Goal: Task Accomplishment & Management: Complete application form

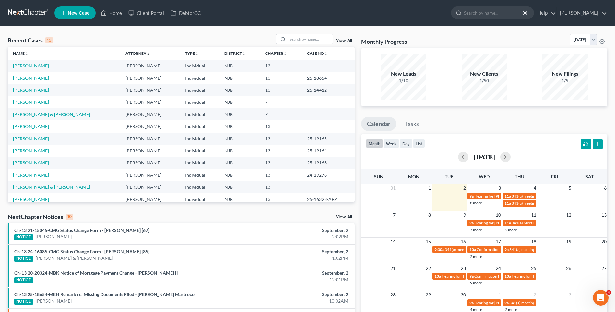
click at [204, 35] on div "Recent Cases 15 View All" at bounding box center [181, 40] width 347 height 13
click at [221, 34] on div "Recent Cases 15 View All" at bounding box center [181, 40] width 347 height 13
click at [212, 34] on div "Recent Cases 15 View All" at bounding box center [181, 40] width 347 height 13
click at [118, 12] on link "Home" at bounding box center [112, 13] width 28 height 12
click at [47, 101] on link "[PERSON_NAME]" at bounding box center [31, 102] width 36 height 6
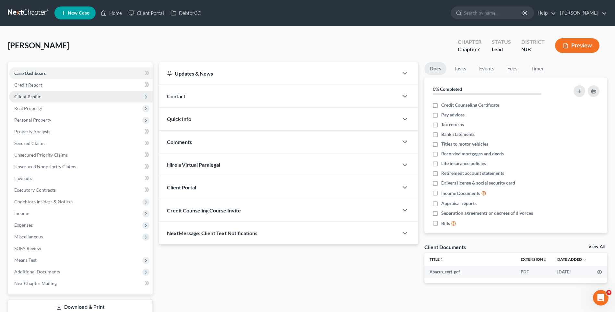
click at [58, 94] on span "Client Profile" at bounding box center [81, 97] width 144 height 12
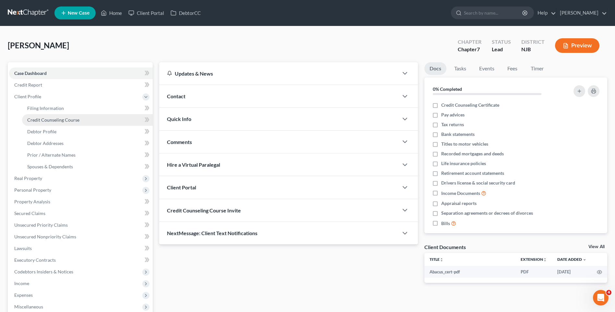
click at [80, 118] on link "Credit Counseling Course" at bounding box center [87, 120] width 131 height 12
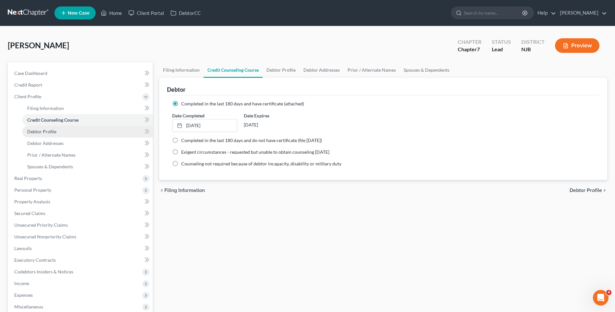
click at [79, 133] on link "Debtor Profile" at bounding box center [87, 132] width 131 height 12
select select "1"
select select "3"
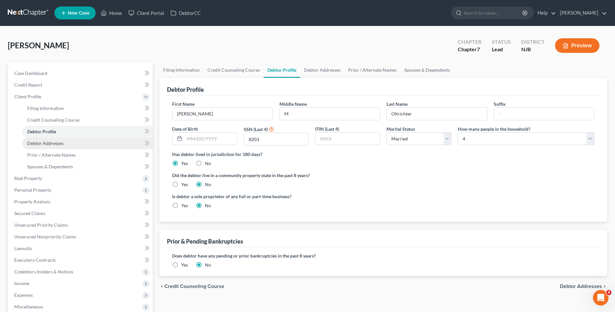
click at [79, 143] on link "Debtor Addresses" at bounding box center [87, 144] width 131 height 12
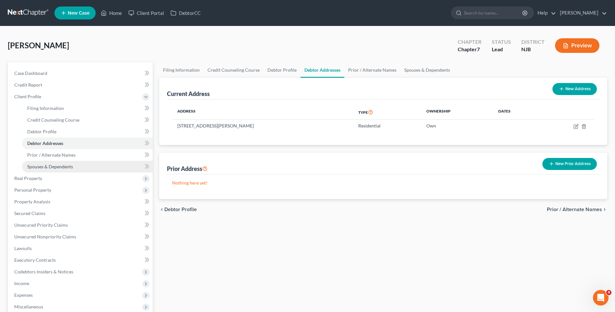
click at [80, 166] on link "Spouses & Dependents" at bounding box center [87, 167] width 131 height 12
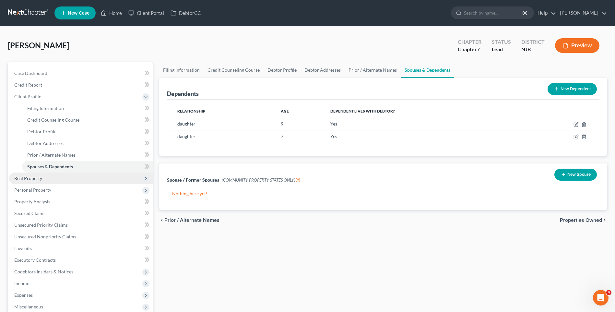
click at [70, 176] on span "Real Property" at bounding box center [81, 179] width 144 height 12
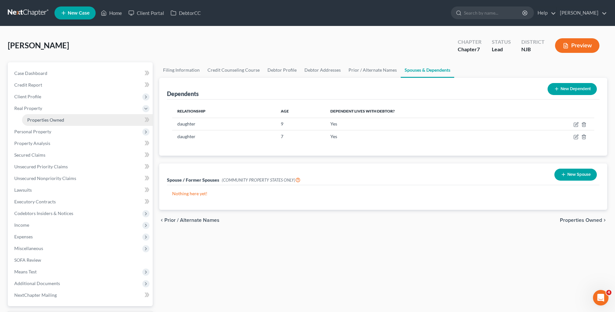
click at [63, 120] on span "Properties Owned" at bounding box center [45, 120] width 37 height 6
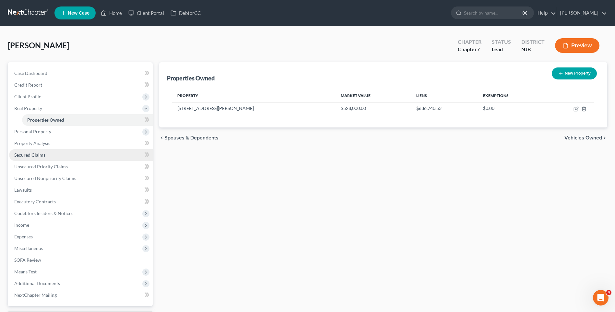
click at [93, 154] on link "Secured Claims" at bounding box center [81, 155] width 144 height 12
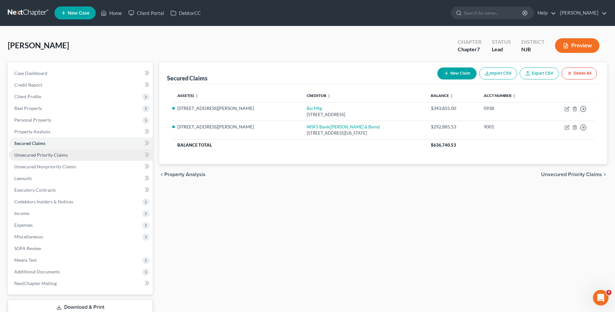
click at [106, 152] on link "Unsecured Priority Claims" at bounding box center [81, 155] width 144 height 12
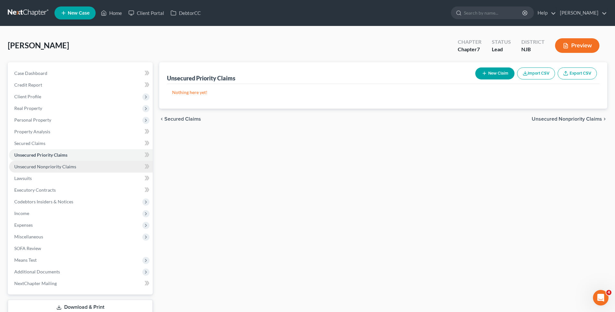
click at [98, 166] on link "Unsecured Nonpriority Claims" at bounding box center [81, 167] width 144 height 12
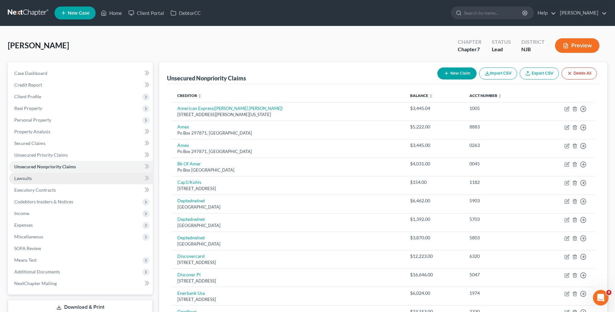
click at [107, 181] on link "Lawsuits" at bounding box center [81, 179] width 144 height 12
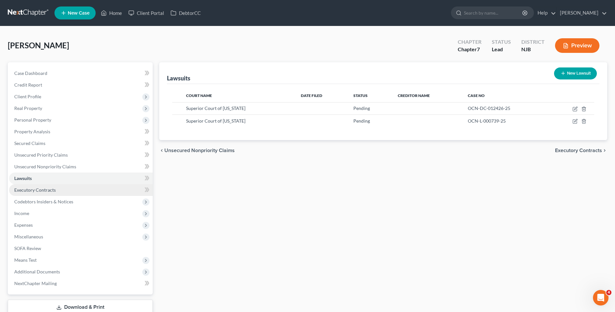
click at [104, 191] on link "Executory Contracts" at bounding box center [81, 190] width 144 height 12
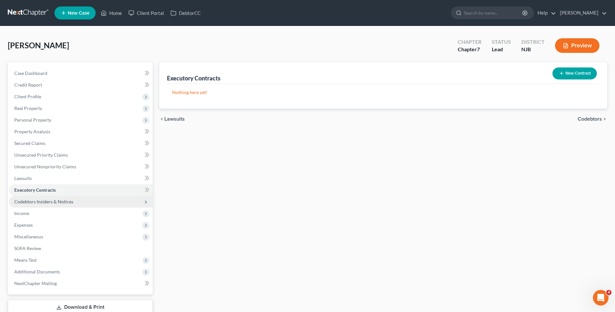
click at [106, 201] on span "Codebtors Insiders & Notices" at bounding box center [81, 202] width 144 height 12
click at [87, 205] on span "Codebtors Insiders & Notices" at bounding box center [81, 202] width 144 height 12
click at [87, 204] on span "Codebtors Insiders & Notices" at bounding box center [81, 202] width 144 height 12
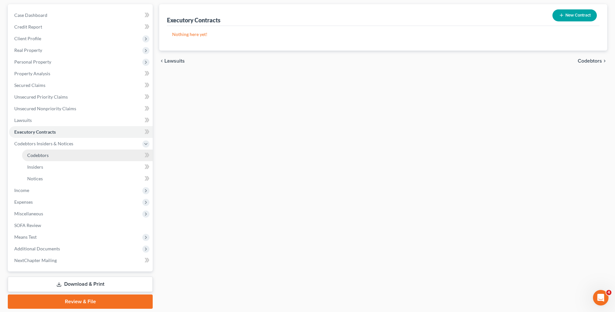
scroll to position [65, 0]
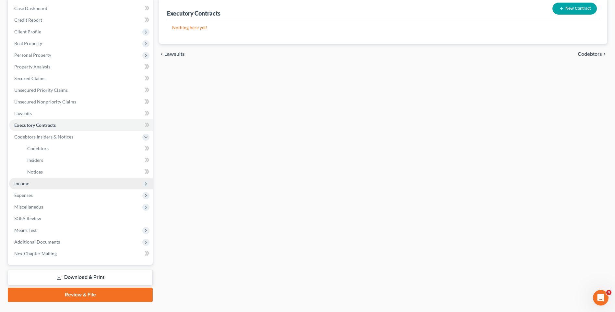
click at [73, 183] on span "Income" at bounding box center [81, 184] width 144 height 12
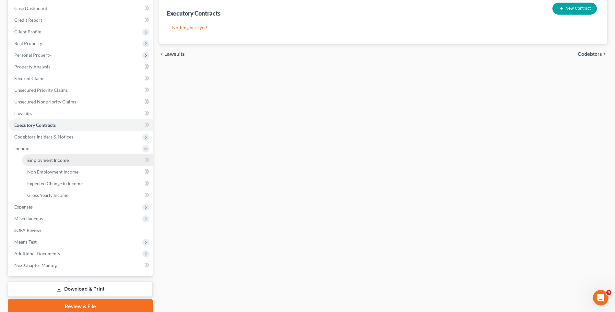
click at [67, 159] on span "Employment Income" at bounding box center [48, 160] width 42 height 6
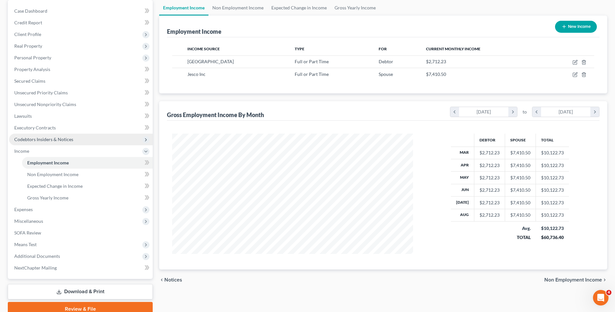
scroll to position [65, 0]
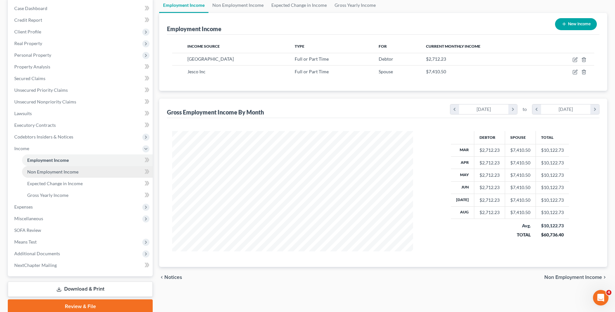
click at [87, 172] on link "Non Employment Income" at bounding box center [87, 172] width 131 height 12
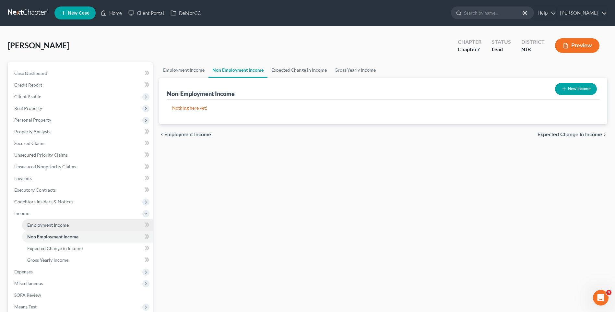
click at [75, 224] on link "Employment Income" at bounding box center [87, 225] width 131 height 12
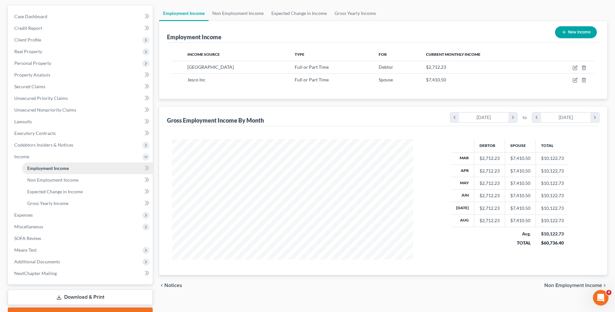
scroll to position [65, 0]
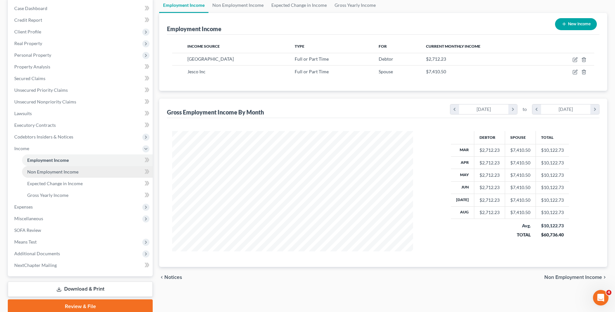
click at [89, 172] on link "Non Employment Income" at bounding box center [87, 172] width 131 height 12
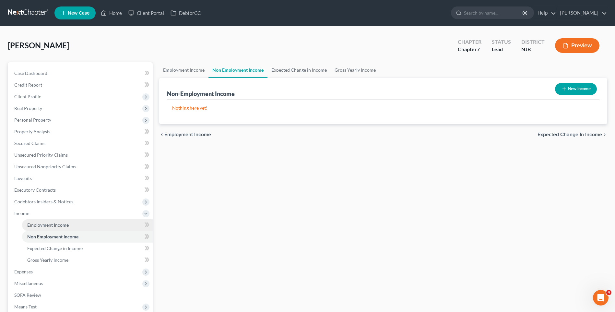
click at [72, 224] on link "Employment Income" at bounding box center [87, 225] width 131 height 12
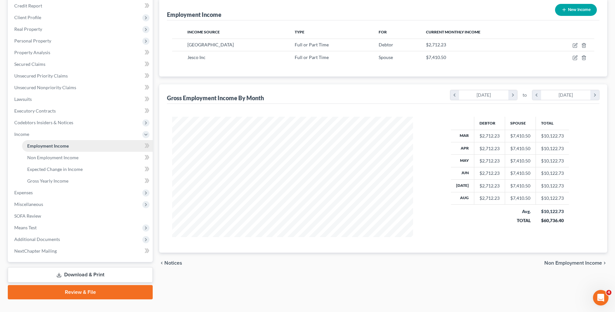
scroll to position [91, 0]
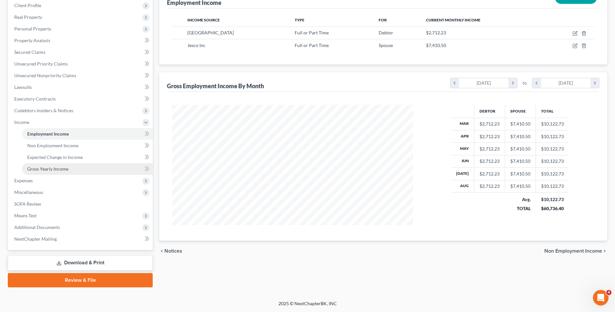
click at [74, 170] on link "Gross Yearly Income" at bounding box center [87, 169] width 131 height 12
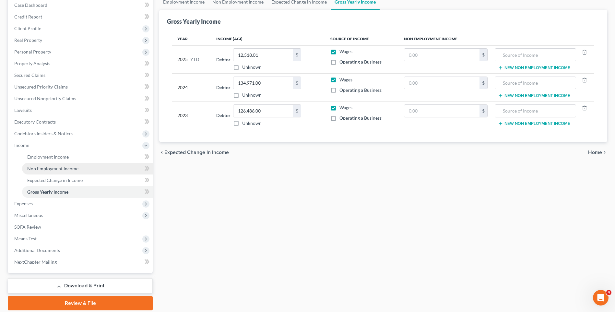
scroll to position [91, 0]
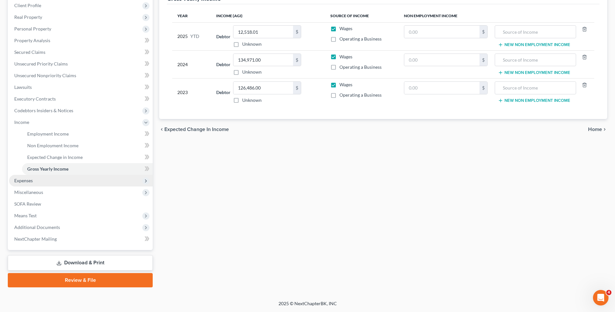
click at [59, 181] on span "Expenses" at bounding box center [81, 181] width 144 height 12
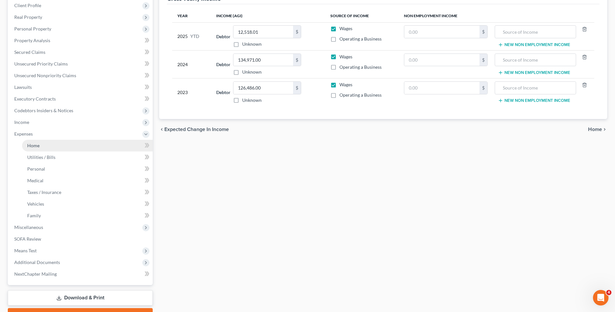
click at [67, 146] on link "Home" at bounding box center [87, 146] width 131 height 12
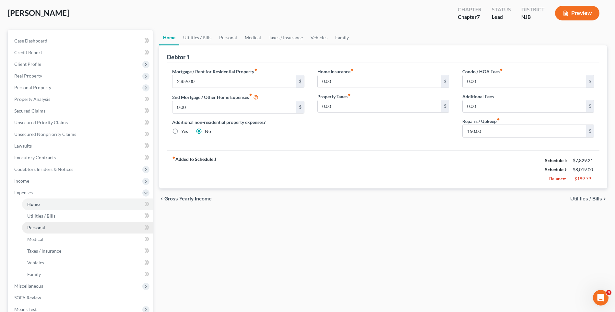
scroll to position [29, 0]
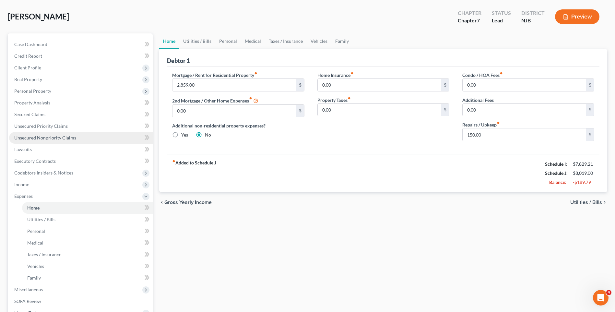
click at [71, 139] on span "Unsecured Nonpriority Claims" at bounding box center [45, 138] width 62 height 6
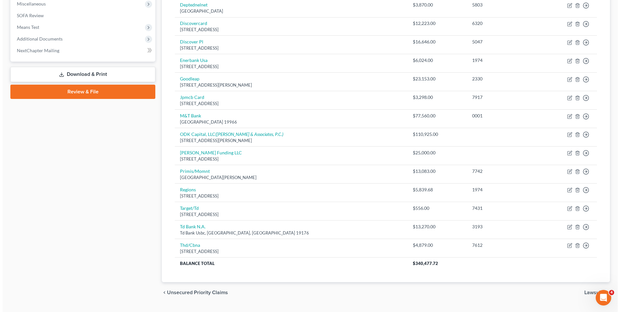
scroll to position [249, 0]
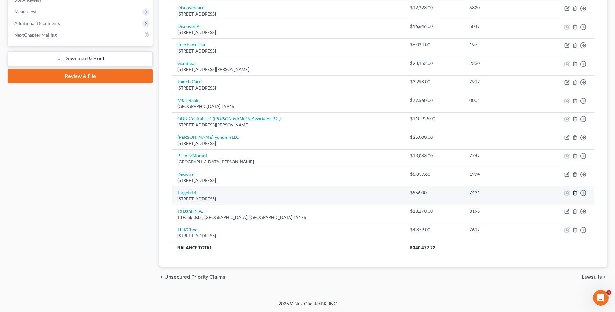
click at [575, 193] on icon "button" at bounding box center [575, 192] width 5 height 5
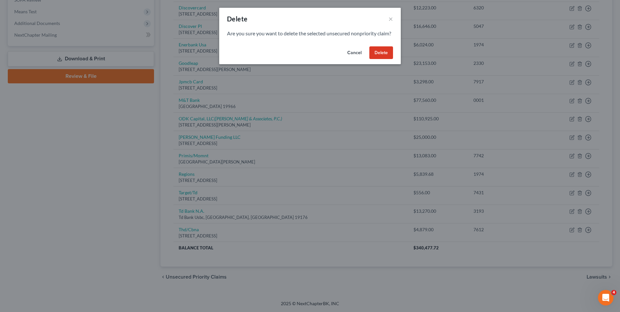
click at [385, 58] on button "Delete" at bounding box center [382, 52] width 24 height 13
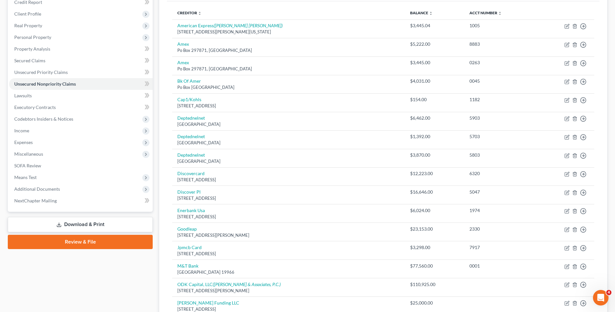
scroll to position [68, 0]
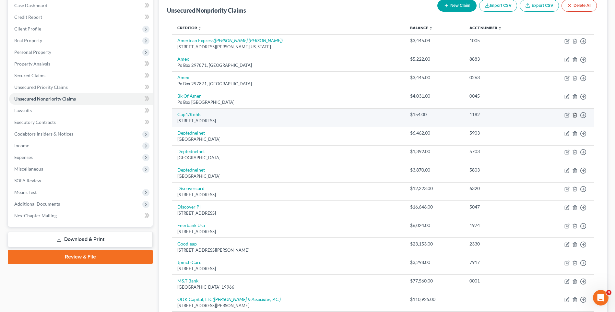
click at [576, 113] on icon "button" at bounding box center [575, 115] width 3 height 4
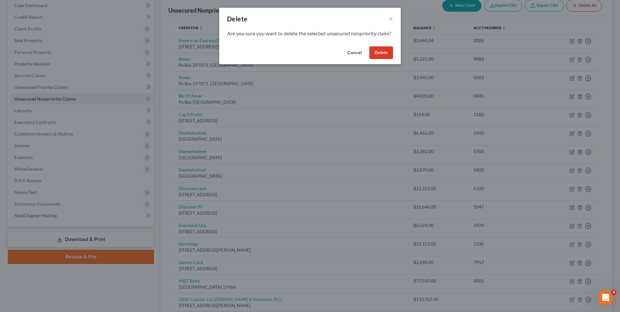
click at [382, 55] on button "Delete" at bounding box center [382, 52] width 24 height 13
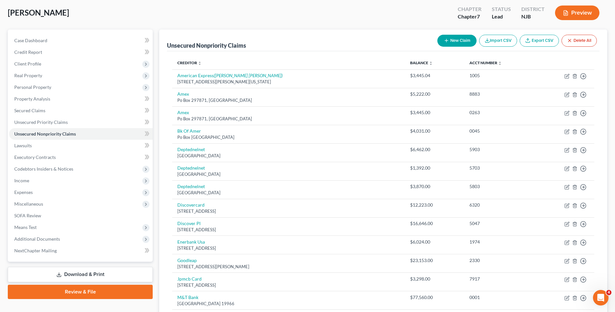
scroll to position [0, 0]
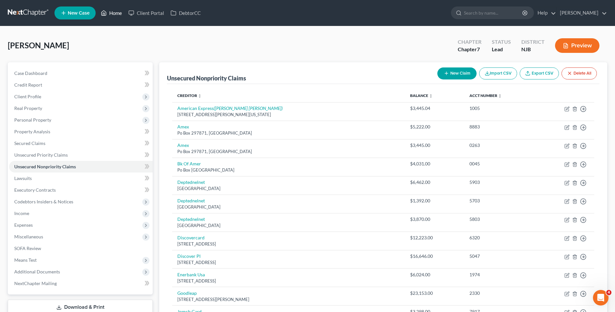
click at [116, 13] on link "Home" at bounding box center [112, 13] width 28 height 12
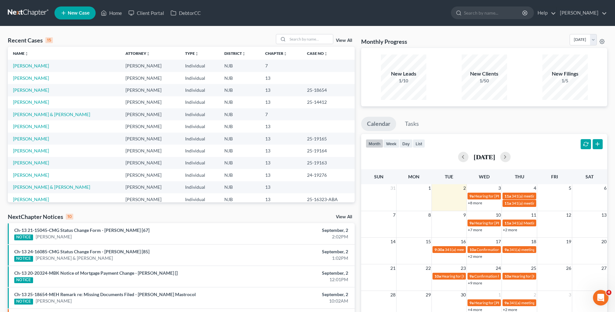
click at [166, 33] on div "Recent Cases 15 View All Name unfold_more expand_more expand_less Attorney unfo…" at bounding box center [307, 243] width 615 height 435
click at [118, 14] on link "Home" at bounding box center [112, 13] width 28 height 12
click at [292, 36] on input "search" at bounding box center [310, 38] width 45 height 9
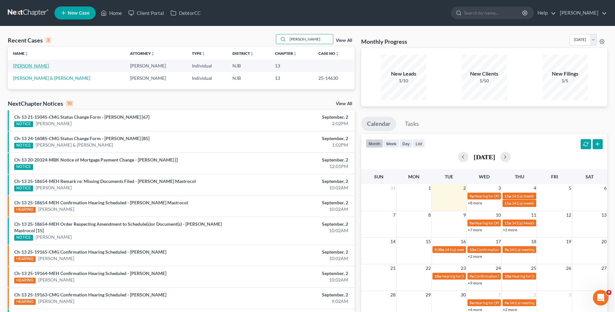
type input "[PERSON_NAME]"
click at [40, 67] on link "[PERSON_NAME]" at bounding box center [31, 66] width 36 height 6
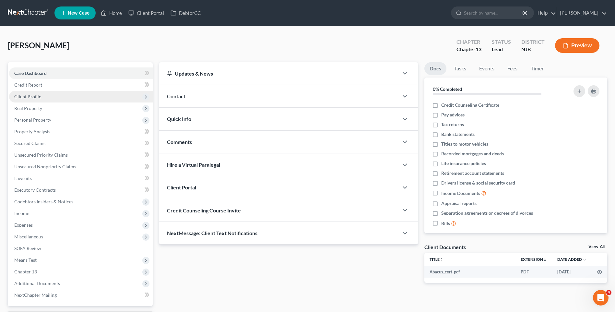
click at [82, 96] on span "Client Profile" at bounding box center [81, 97] width 144 height 12
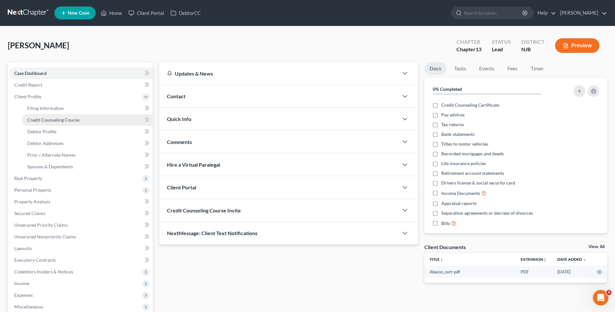
click at [91, 117] on link "Credit Counseling Course" at bounding box center [87, 120] width 131 height 12
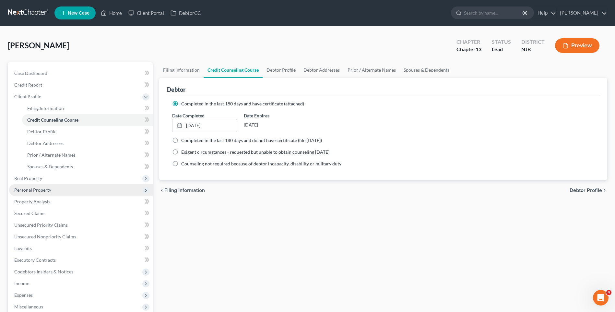
click at [60, 192] on span "Personal Property" at bounding box center [81, 190] width 144 height 12
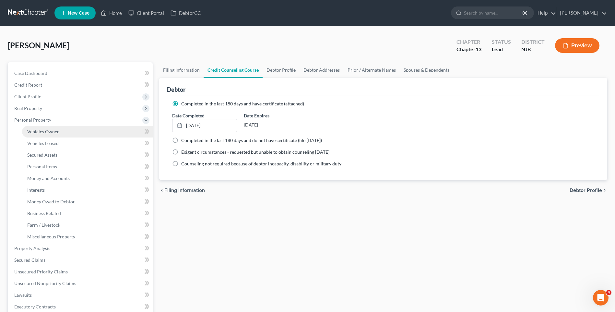
click at [56, 132] on span "Vehicles Owned" at bounding box center [43, 132] width 32 height 6
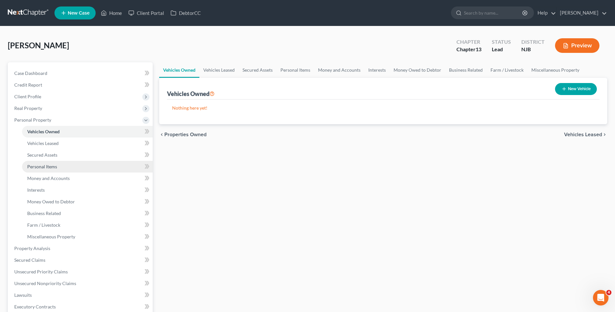
click at [65, 165] on link "Personal Items" at bounding box center [87, 167] width 131 height 12
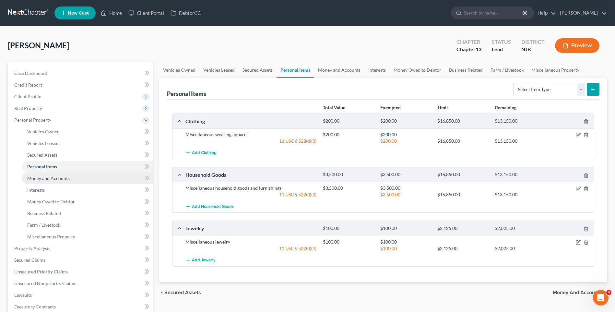
click at [83, 179] on link "Money and Accounts" at bounding box center [87, 179] width 131 height 12
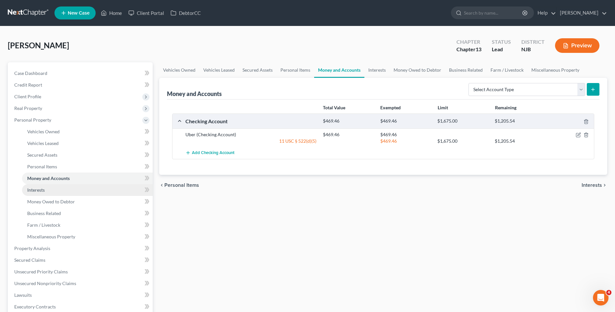
click at [77, 190] on link "Interests" at bounding box center [87, 190] width 131 height 12
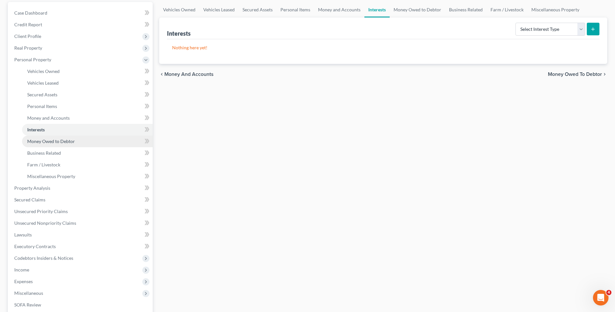
scroll to position [65, 0]
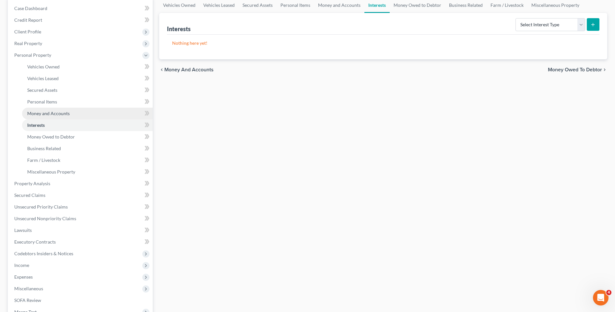
click at [70, 115] on link "Money and Accounts" at bounding box center [87, 114] width 131 height 12
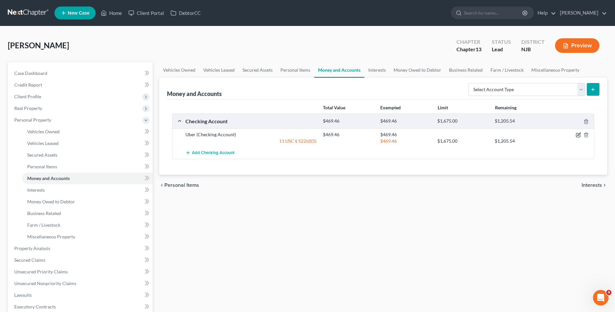
click at [577, 135] on icon "button" at bounding box center [578, 134] width 5 height 5
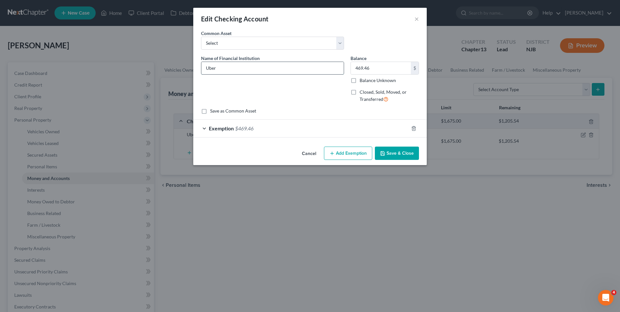
click at [217, 69] on input "Uber" at bounding box center [272, 68] width 142 height 12
type input "U"
type input "Evolve Bank & Trust/Uber"
click at [396, 151] on button "Save & Close" at bounding box center [397, 154] width 44 height 14
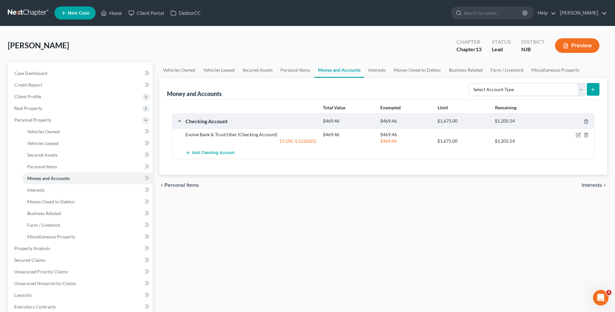
click at [179, 217] on div "Vehicles Owned Vehicles Leased Secured Assets Personal Items Money and Accounts…" at bounding box center [383, 261] width 455 height 398
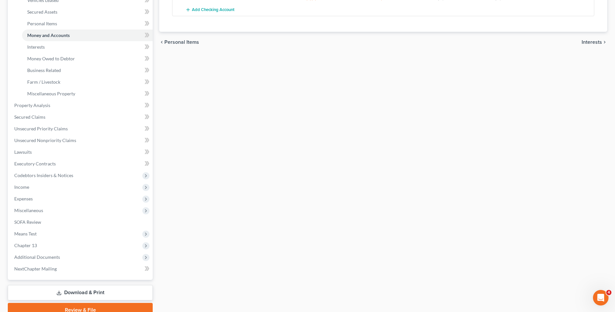
scroll to position [162, 0]
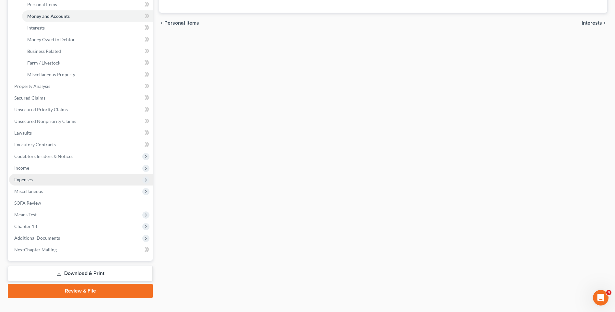
click at [89, 177] on span "Expenses" at bounding box center [81, 180] width 144 height 12
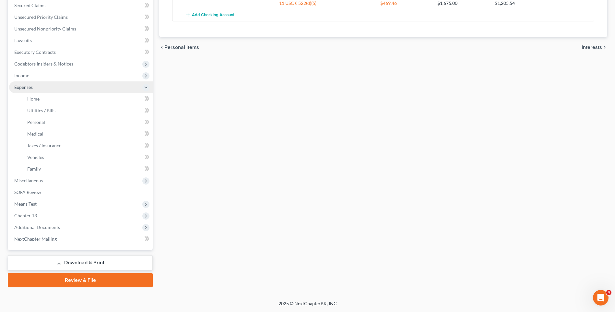
scroll to position [138, 0]
click at [84, 100] on link "Home" at bounding box center [87, 99] width 131 height 12
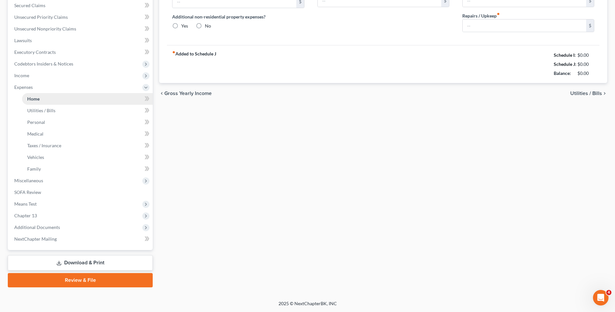
scroll to position [95, 0]
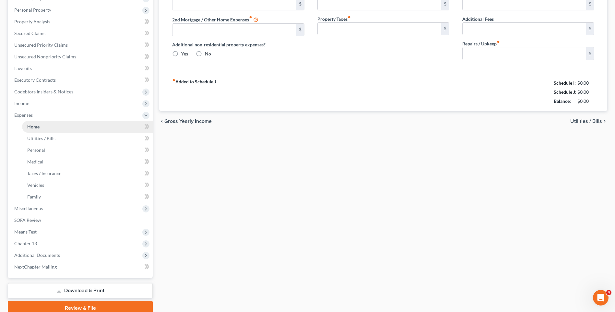
type input "0.00"
radio input "true"
type input "0.00"
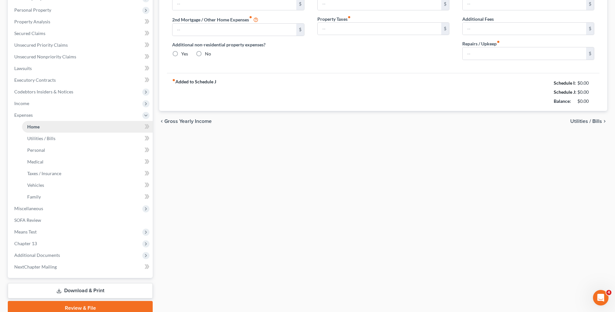
type input "0.00"
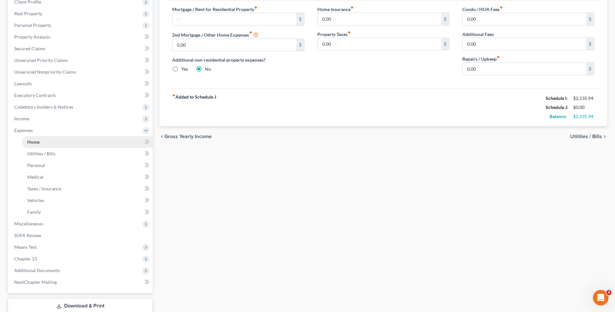
scroll to position [0, 0]
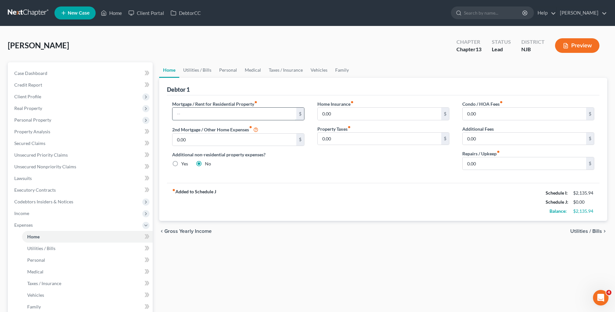
click at [186, 112] on input "text" at bounding box center [235, 114] width 124 height 12
type input "1,000"
click at [583, 231] on span "Utilities / Bills" at bounding box center [587, 231] width 32 height 5
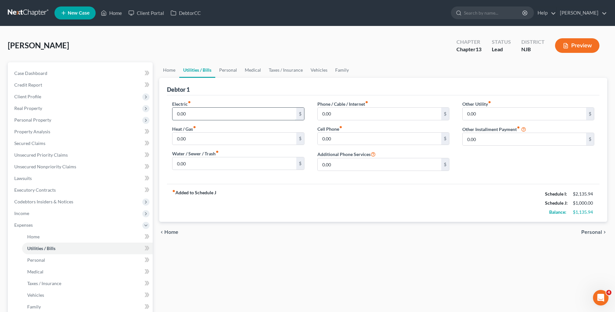
click at [188, 108] on input "0.00" at bounding box center [235, 114] width 124 height 12
type input "200.00"
click at [334, 137] on input "0.00" at bounding box center [380, 139] width 124 height 12
type input "66.00"
click at [420, 201] on div "fiber_manual_record Added to Schedule J Schedule I: $2,135.94 Schedule J: $1,26…" at bounding box center [383, 203] width 433 height 38
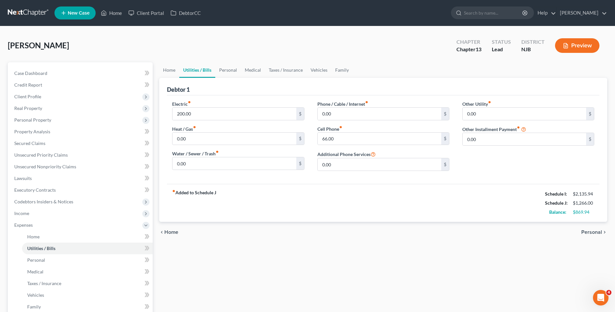
click at [588, 230] on span "Personal" at bounding box center [592, 232] width 21 height 5
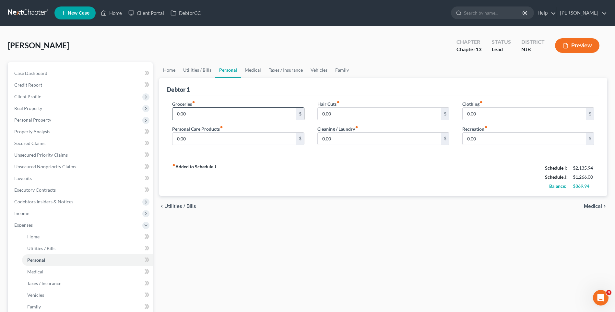
click at [181, 112] on input "0.00" at bounding box center [235, 114] width 124 height 12
type input "250.00"
click at [182, 138] on input "0.00" at bounding box center [235, 139] width 124 height 12
type input "15.00"
click at [323, 115] on input "0.00" at bounding box center [380, 114] width 124 height 12
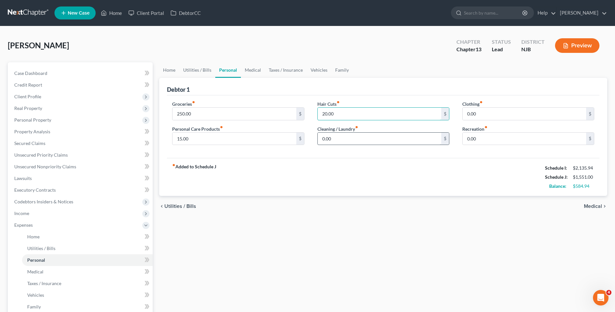
type input "20.00"
click at [330, 140] on input "0.00" at bounding box center [380, 139] width 124 height 12
type input "20.00"
click at [469, 112] on input "0.00" at bounding box center [525, 114] width 124 height 12
type input "125.00"
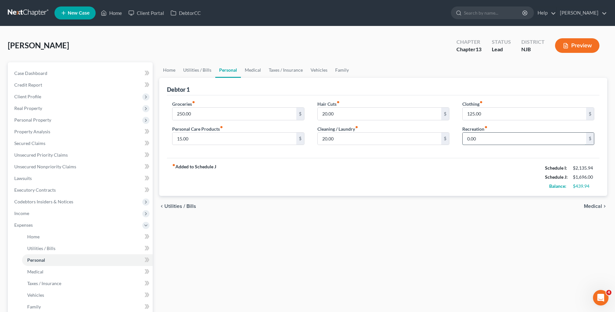
click at [469, 139] on input "0.00" at bounding box center [525, 139] width 124 height 12
type input "125.00"
click at [436, 172] on div "fiber_manual_record Added to Schedule J Schedule I: $2,135.94 Schedule J: $1,82…" at bounding box center [383, 177] width 433 height 38
click at [592, 207] on span "Medical" at bounding box center [593, 206] width 18 height 5
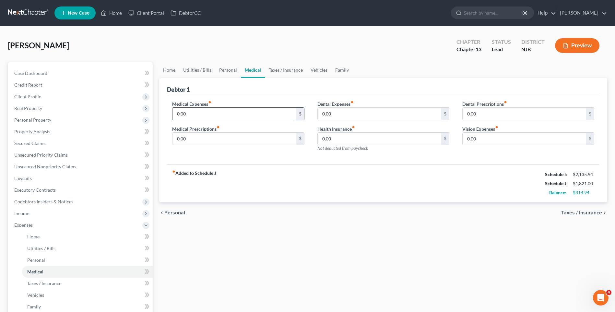
click at [189, 109] on input "0.00" at bounding box center [235, 114] width 124 height 12
type input "25.00"
click at [181, 138] on input "0.00" at bounding box center [235, 139] width 124 height 12
type input "55.00"
click at [466, 137] on input "0.00" at bounding box center [525, 139] width 124 height 12
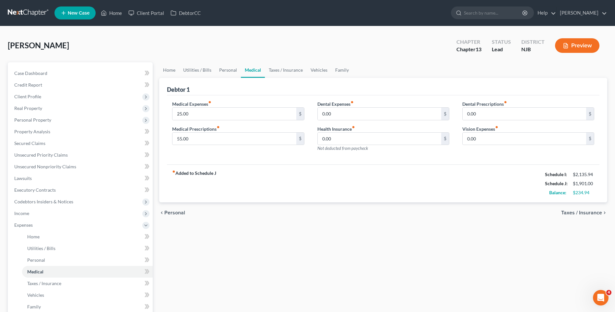
click at [448, 190] on div "fiber_manual_record Added to Schedule J Schedule I: $2,135.94 Schedule J: $1,90…" at bounding box center [383, 183] width 433 height 38
click at [570, 211] on span "Taxes / Insurance" at bounding box center [582, 212] width 41 height 5
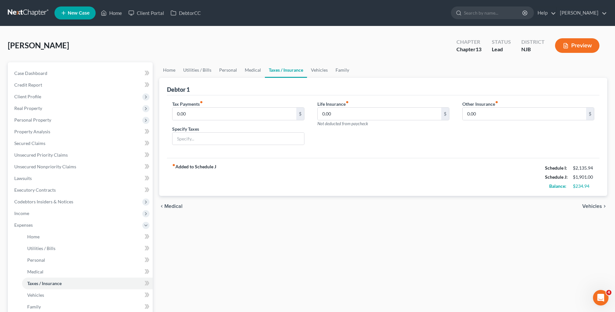
click at [278, 219] on div "Home Utilities / Bills Personal Medical Taxes / Insurance Vehicles Family Debto…" at bounding box center [383, 243] width 455 height 363
click at [592, 206] on span "Vehicles" at bounding box center [593, 206] width 20 height 5
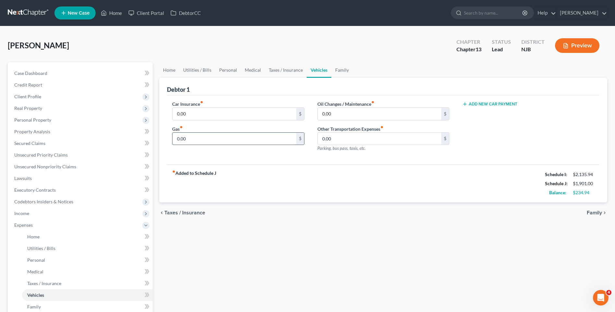
click at [183, 140] on input "0.00" at bounding box center [235, 139] width 124 height 12
type input "75.00"
click at [313, 167] on div "fiber_manual_record Added to Schedule J Schedule I: $2,135.94 Schedule J: $1,97…" at bounding box center [383, 183] width 433 height 38
click at [333, 110] on input "0.00" at bounding box center [380, 114] width 124 height 12
type input "5"
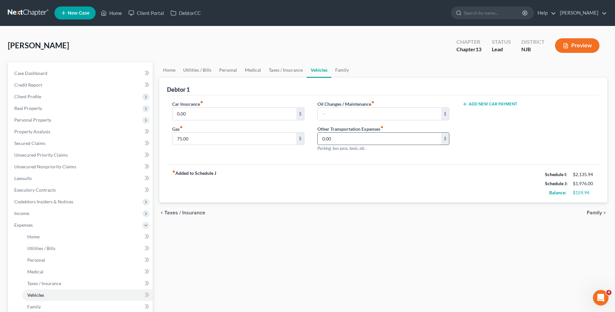
click at [332, 139] on input "0.00" at bounding box center [380, 139] width 124 height 12
type input "75.00"
click at [193, 140] on input "75.00" at bounding box center [235, 139] width 124 height 12
click at [395, 156] on div "Oil Changes / Maintenance fiber_manual_record $ Other Transportation Expenses f…" at bounding box center [383, 129] width 145 height 56
click at [289, 161] on div "Car Insurance fiber_manual_record 0.00 $ Gas fiber_manual_record 0 $ Oil Change…" at bounding box center [383, 129] width 433 height 69
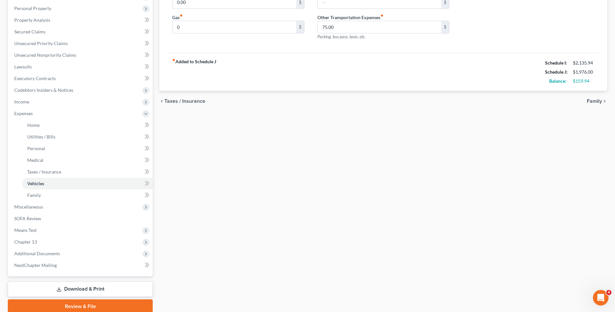
scroll to position [130, 0]
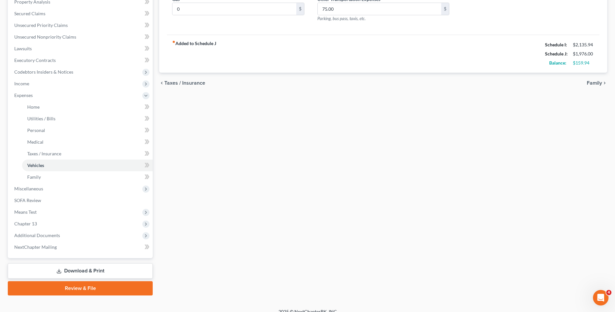
click at [225, 146] on div "Home Utilities / Bills Personal Medical Taxes / Insurance Vehicles Family Debto…" at bounding box center [383, 114] width 455 height 363
click at [63, 220] on span "Chapter 13" at bounding box center [81, 224] width 144 height 12
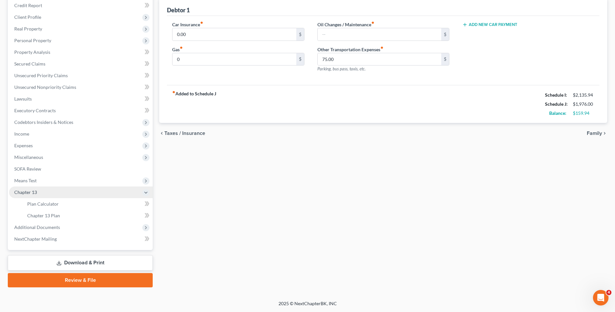
scroll to position [79, 0]
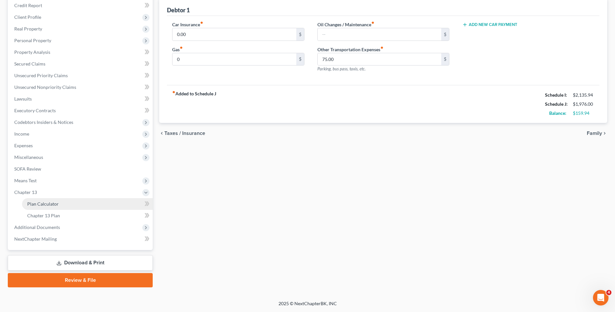
click at [66, 204] on link "Plan Calculator" at bounding box center [87, 204] width 131 height 12
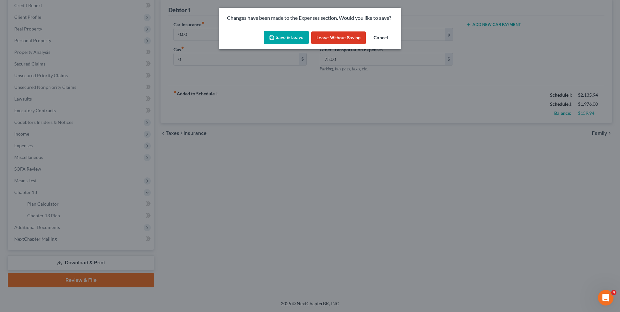
click at [274, 34] on button "Save & Leave" at bounding box center [286, 38] width 45 height 14
type input "0.00"
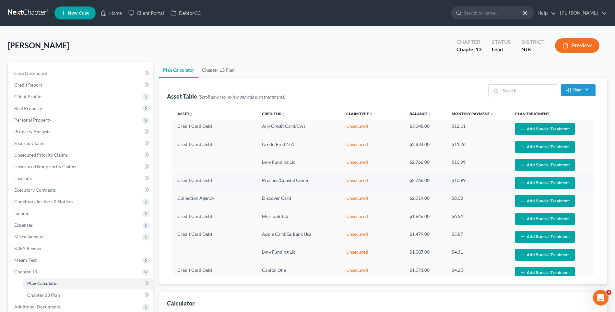
select select "59"
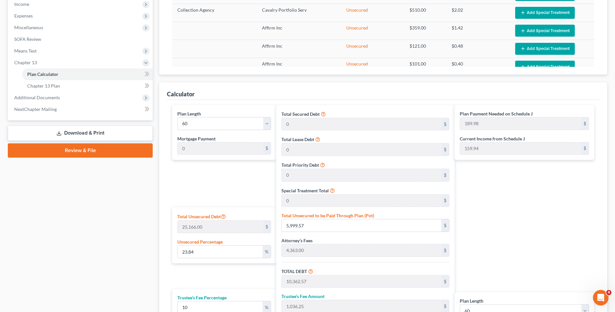
scroll to position [195, 0]
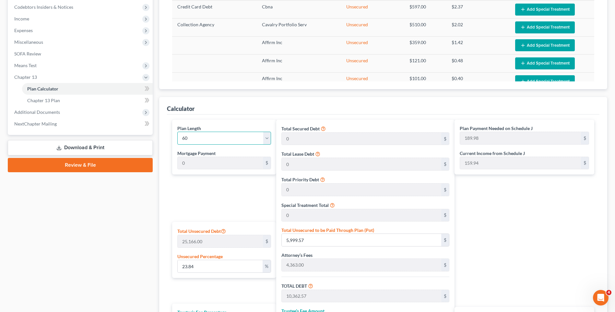
click at [191, 136] on select "1 2 3 4 5 6 7 8 9 10 11 12 13 14 15 16 17 18 19 20 21 22 23 24 25 26 27 28 29 3…" at bounding box center [223, 138] width 93 height 13
click at [177, 132] on select "1 2 3 4 5 6 7 8 9 10 11 12 13 14 15 16 17 18 19 20 21 22 23 24 25 26 27 28 29 3…" at bounding box center [223, 138] width 93 height 13
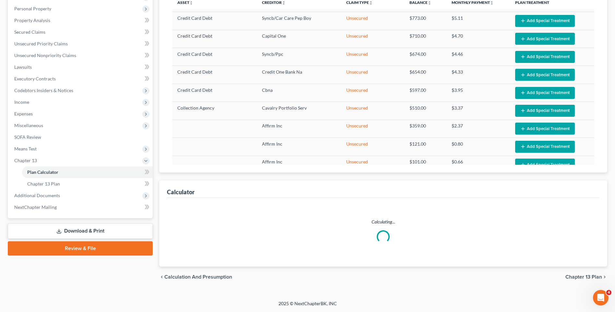
select select "35"
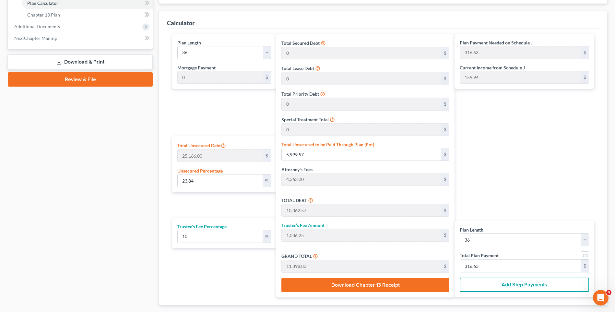
scroll to position [292, 0]
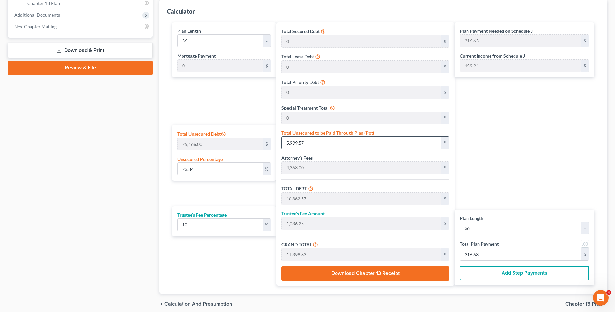
click at [306, 140] on input "5,999.57" at bounding box center [362, 143] width 160 height 12
type input "0.015894460780418024"
type input "4"
type input "4,367.00"
type input "436.70"
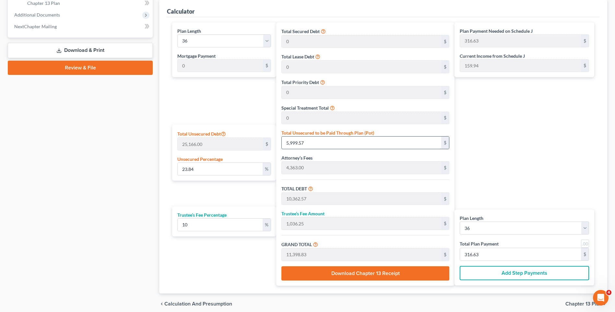
type input "4,803.70"
type input "133.43"
type input "0.17483906858459827"
type input "44"
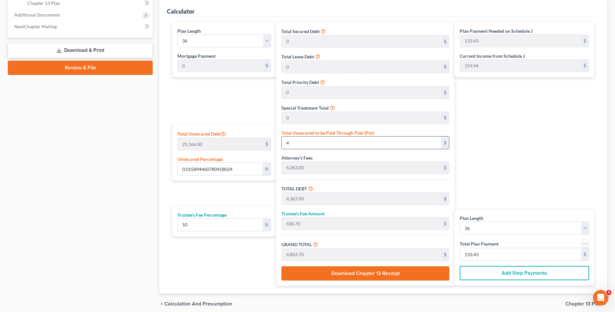
type input "4,407.00"
type input "440.70"
type input "4,847.70"
type input "134.65"
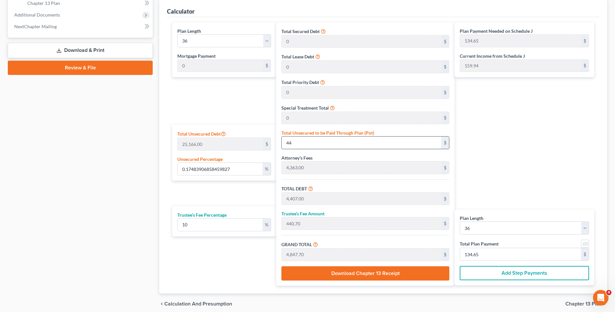
type input "1.7483906858459828"
type input "440"
type input "4,803.00"
type input "480.30"
type input "5,283.30"
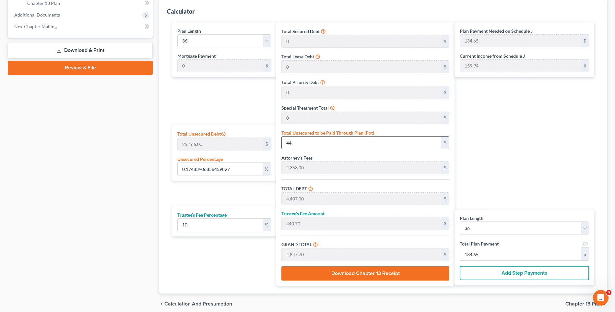
type input "146.75"
type input "17.48390685845983"
type input "4400"
type input "8,763.00"
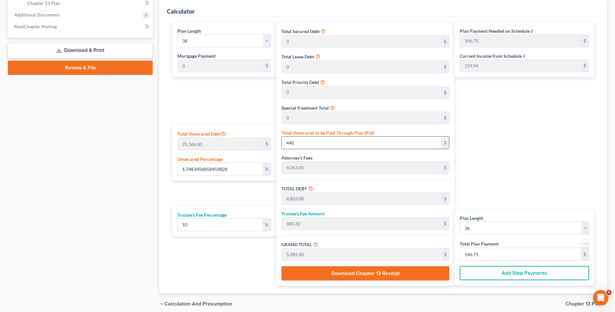
type input "876.30"
type input "9,639.30"
type input "267.75"
type input "4,400.00"
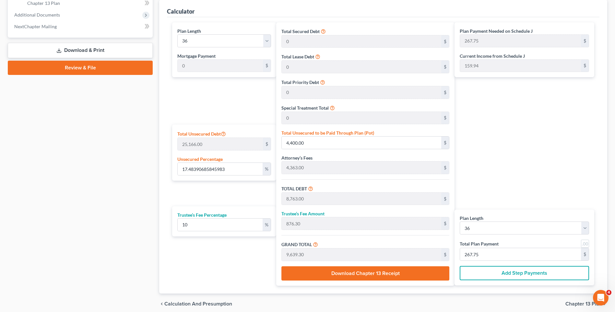
click at [137, 192] on div "Case Dashboard Payments Invoices Payments Payments Credit Report Client Profile" at bounding box center [81, 42] width 152 height 544
click at [267, 41] on select "1 2 3 4 5 6 7 8 9 10 11 12 13 14 15 16 17 18 19 20 21 22 23 24 25 26 27 28 29 3…" at bounding box center [223, 40] width 93 height 13
select select "59"
click at [177, 34] on select "1 2 3 4 5 6 7 8 9 10 11 12 13 14 15 16 17 18 19 20 21 22 23 24 25 26 27 28 29 3…" at bounding box center [223, 40] width 93 height 13
type input "160.65"
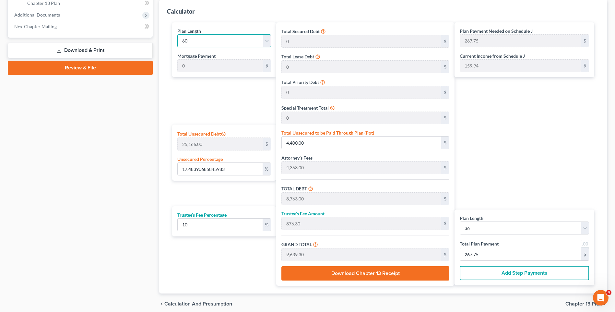
select select "59"
type input "160.65"
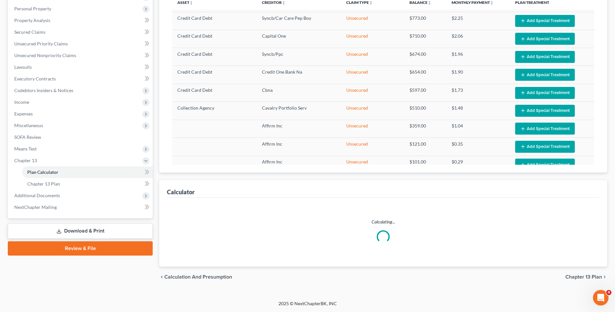
select select "59"
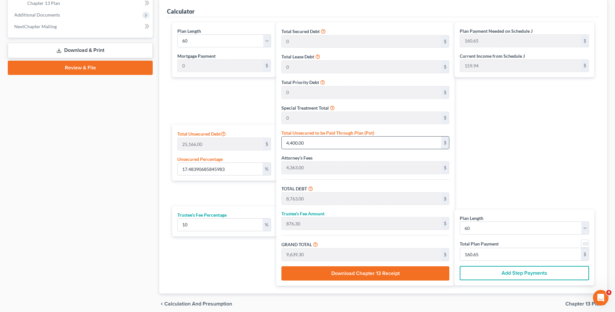
click at [309, 140] on input "4,400.00" at bounding box center [362, 143] width 160 height 12
click at [165, 94] on div "Calculator Plan Length 1 2 3 4 5 6 7 8 9 10 11 12 13 14 15 16 17 18 19 20 21 22…" at bounding box center [383, 147] width 448 height 294
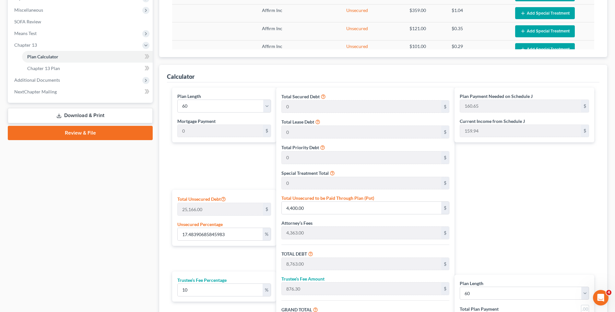
scroll to position [254, 0]
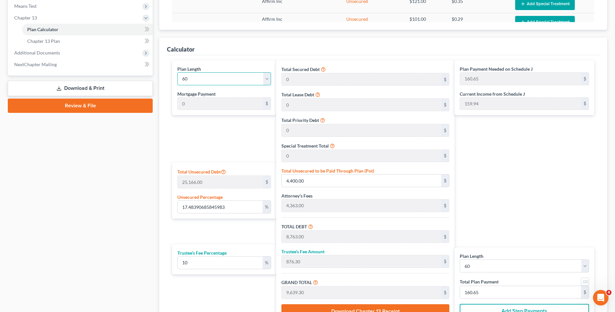
click at [266, 81] on select "1 2 3 4 5 6 7 8 9 10 11 12 13 14 15 16 17 18 19 20 21 22 23 24 25 26 27 28 29 3…" at bounding box center [223, 78] width 93 height 13
select select "35"
click at [177, 72] on select "1 2 3 4 5 6 7 8 9 10 11 12 13 14 15 16 17 18 19 20 21 22 23 24 25 26 27 28 29 3…" at bounding box center [223, 78] width 93 height 13
type input "267.75"
select select "35"
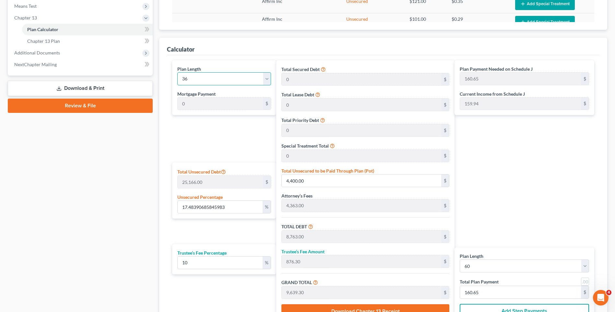
type input "267.75"
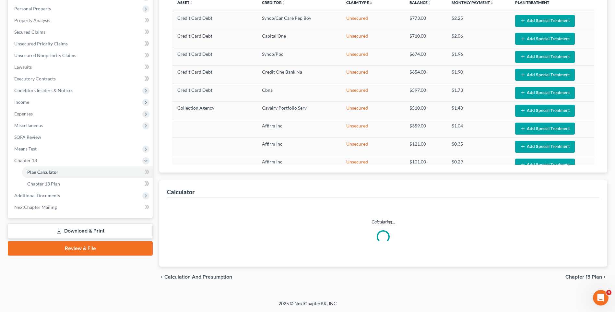
select select "35"
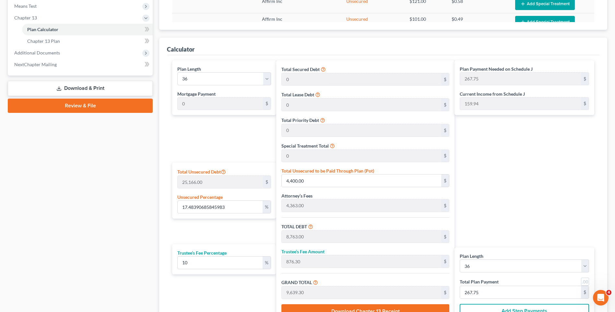
click at [164, 142] on div "Calculator Plan Length 1 2 3 4 5 6 7 8 9 10 11 12 13 14 15 16 17 18 19 20 21 22…" at bounding box center [383, 185] width 448 height 294
click at [164, 151] on div "Calculator Plan Length 1 2 3 4 5 6 7 8 9 10 11 12 13 14 15 16 17 18 19 20 21 22…" at bounding box center [383, 185] width 448 height 294
click at [309, 180] on input "4,400.00" at bounding box center [362, 181] width 160 height 12
type input "0.015894460780418024"
type input "4"
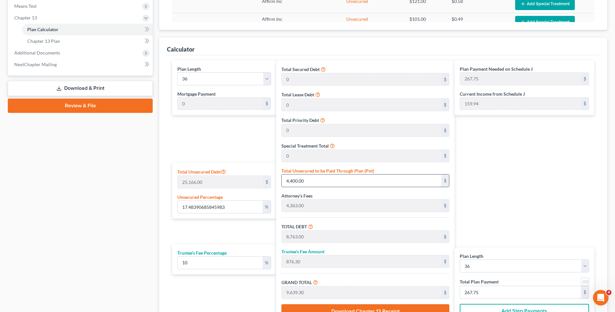
type input "4,367.00"
type input "436.70"
type input "4,803.70"
type input "133.43"
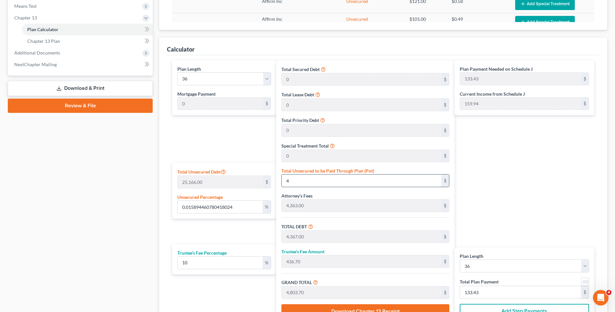
type input "0.15894460780418024"
type input "40"
type input "4,403.00"
type input "440.30"
type input "4,843.30"
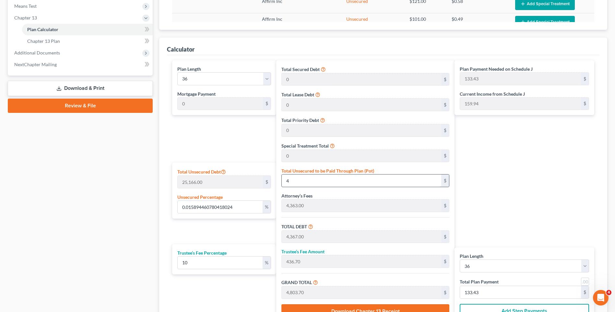
type input "134.53"
type input "1.5894460780418025"
type input "400"
type input "4,763.00"
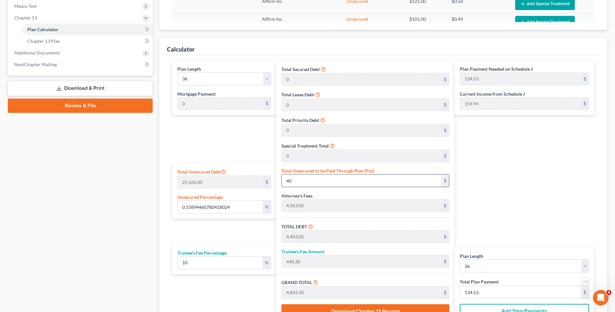
type input "476.30"
type input "5,239.30"
type input "145.53"
type input "400"
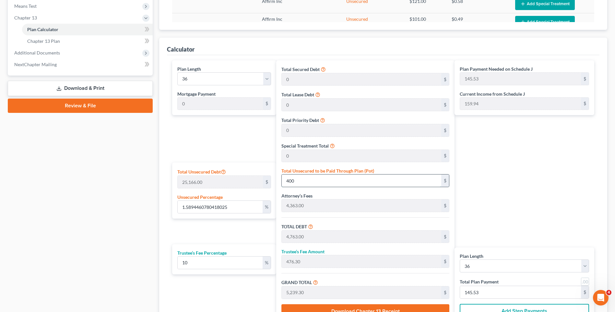
type input "0.15894460780418024"
type input "40"
type input "4,403.00"
type input "440.30"
type input "4,843.30"
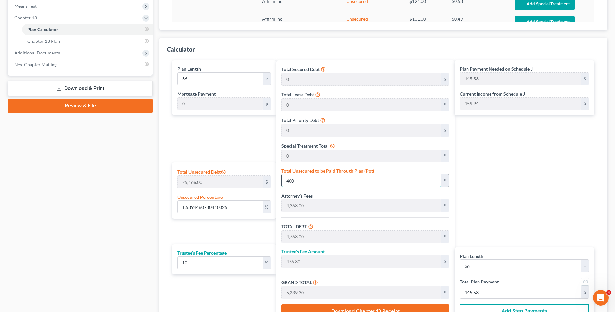
type input "134.53"
type input "0.015894460780418024"
type input "4"
type input "4,367.00"
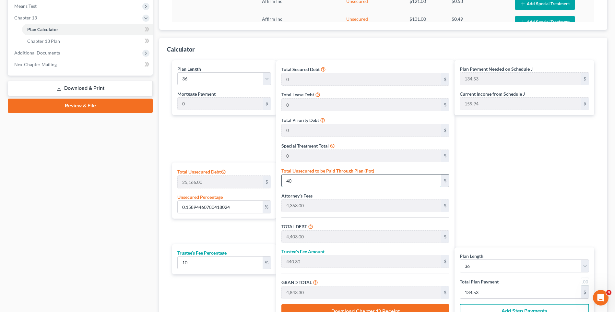
type input "436.70"
type input "4,803.70"
type input "133.43"
type input "0"
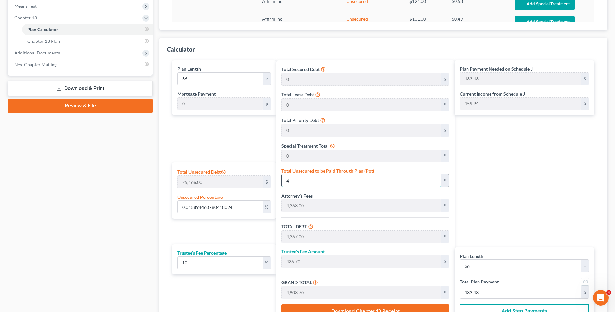
type input "4,363.00"
type input "436.30"
type input "4,799.30"
type input "133.31"
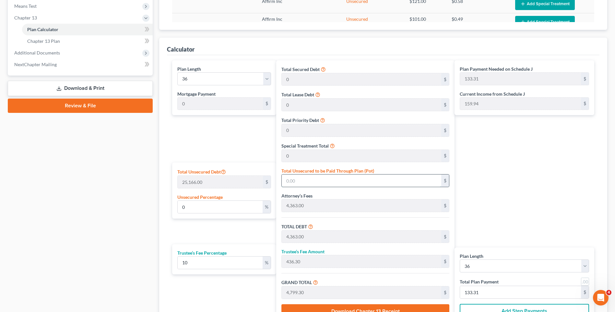
type input "0.015894460780418024"
type input "4"
type input "4,367.00"
type input "436.70"
type input "4,803.70"
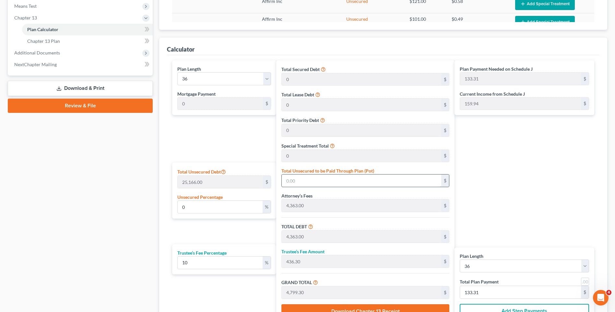
type input "133.43"
type input "0.15894460780418024"
type input "40"
type input "4,403.00"
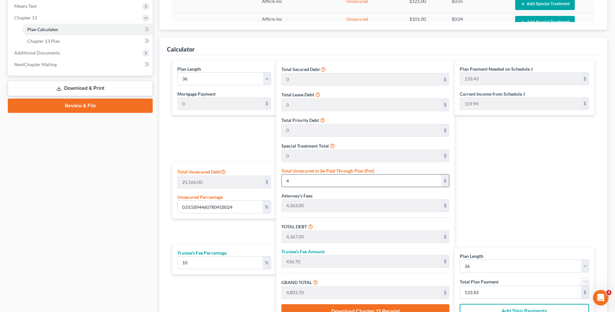
type input "440.30"
type input "4,843.30"
type input "134.53"
type input "1.5894460780418025"
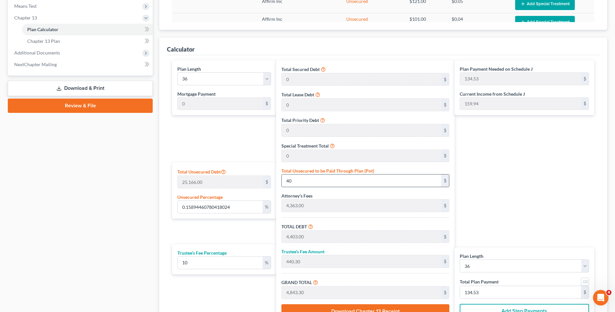
type input "400"
type input "4,763.00"
type input "476.30"
type input "5,239.30"
type input "145.53"
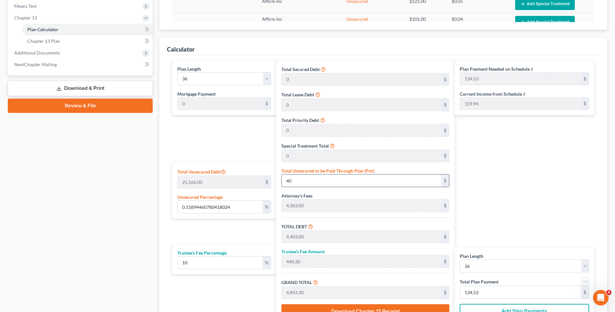
type input "145.53"
type input "15.894460780418024"
type input "4000"
type input "8,363.00"
type input "836.30"
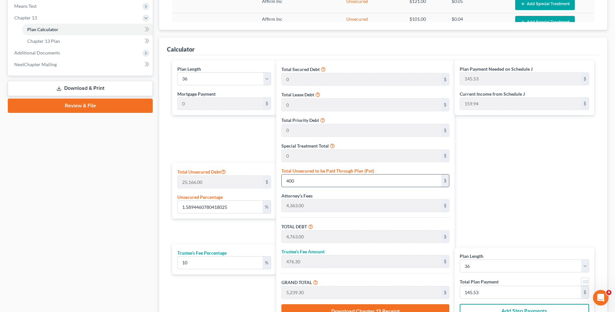
type input "9,199.30"
type input "255.53"
type input "4,000.00"
click at [251, 144] on div "Plan Length 1 2 3 4 5 6 7 8 9 10 11 12 13 14 15 16 17 18 19 20 21 22 23 24 25 2…" at bounding box center [222, 191] width 107 height 263
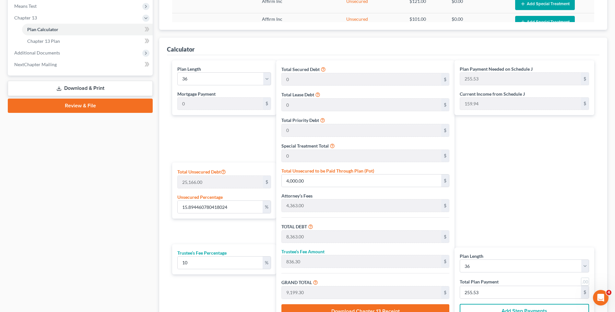
click at [176, 188] on div "Total Unsecured Debt 25,166.00 $ Unsecured Percentage 15.894460780418024 %" at bounding box center [224, 191] width 104 height 56
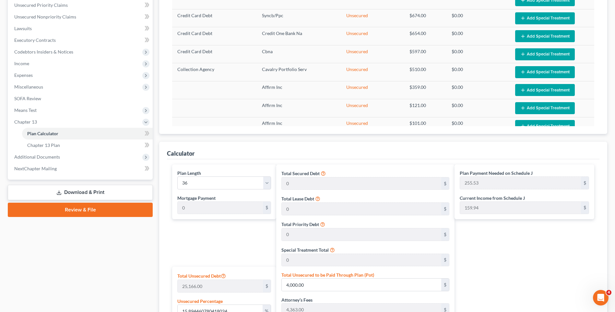
scroll to position [124, 0]
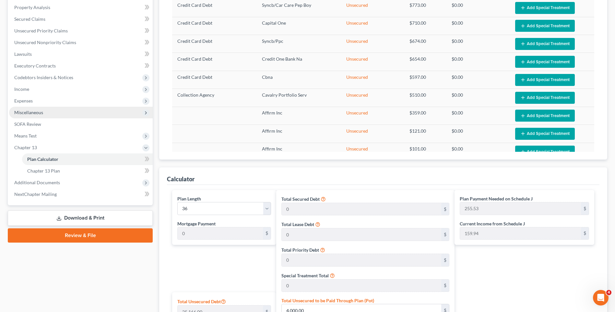
click at [57, 114] on span "Miscellaneous" at bounding box center [81, 113] width 144 height 12
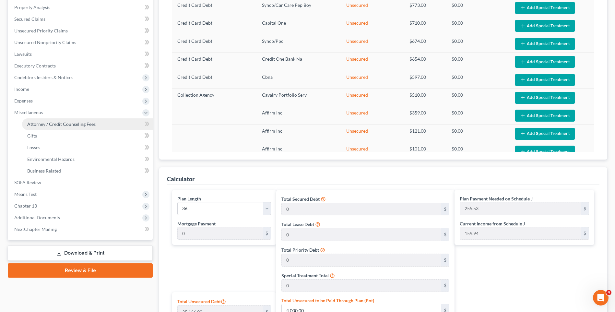
click at [71, 125] on span "Attorney / Credit Counseling Fees" at bounding box center [61, 124] width 68 height 6
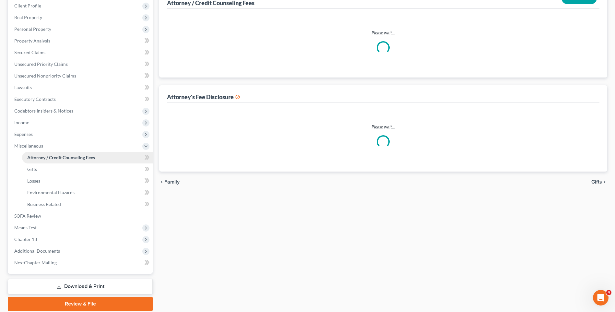
select select "0"
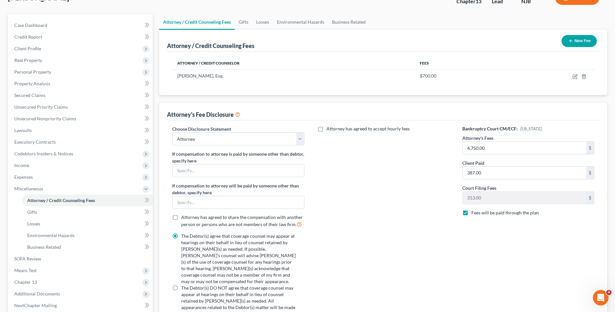
scroll to position [65, 0]
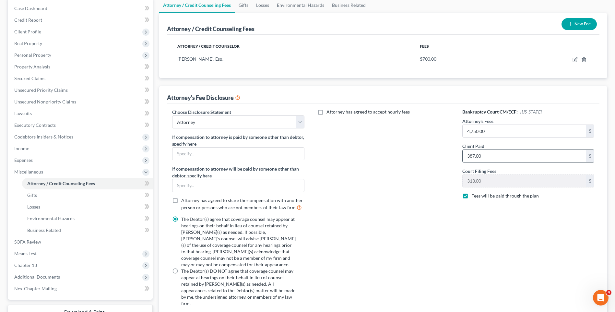
click at [488, 153] on input "387.00" at bounding box center [525, 156] width 124 height 12
type input "1,000"
click at [429, 228] on div "Attorney has agreed to accept hourly fees" at bounding box center [383, 210] width 145 height 203
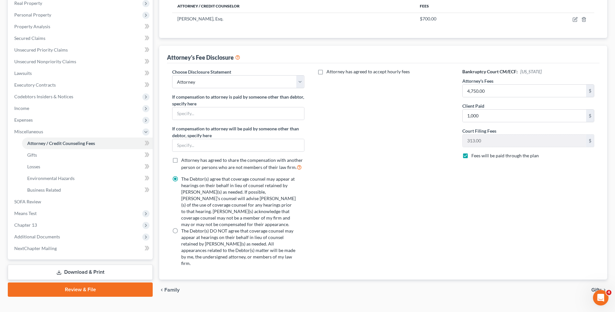
scroll to position [115, 0]
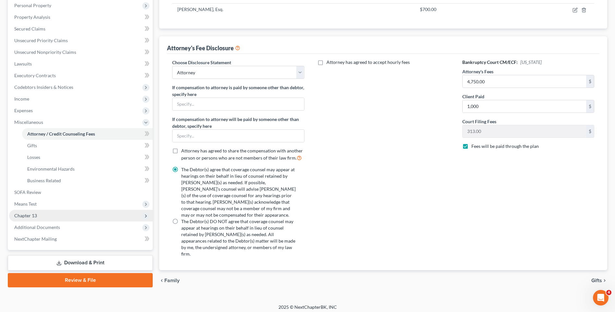
click at [71, 216] on span "Chapter 13" at bounding box center [81, 216] width 144 height 12
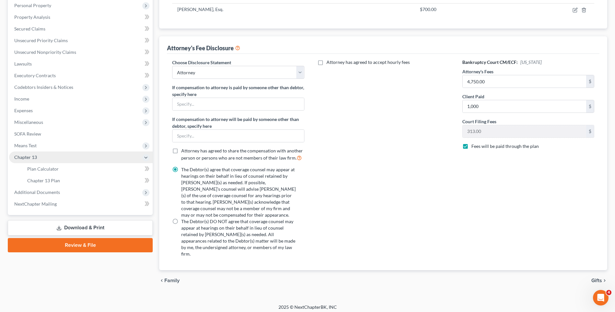
scroll to position [105, 0]
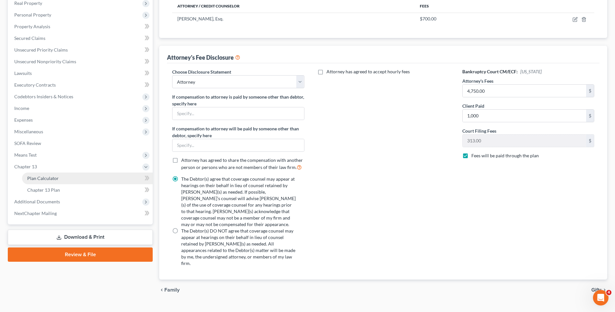
click at [88, 175] on link "Plan Calculator" at bounding box center [87, 179] width 131 height 12
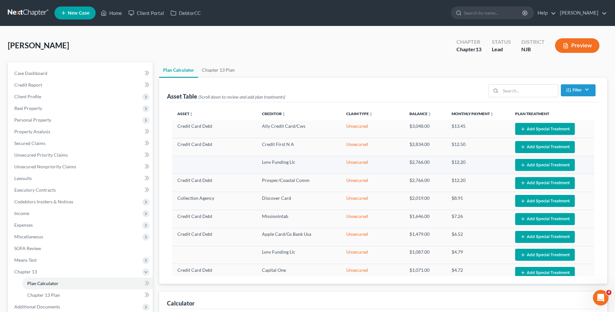
select select "35"
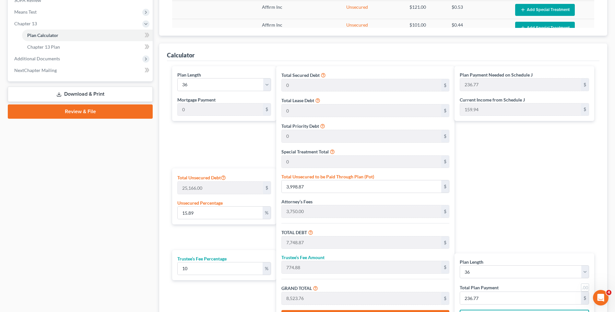
scroll to position [260, 0]
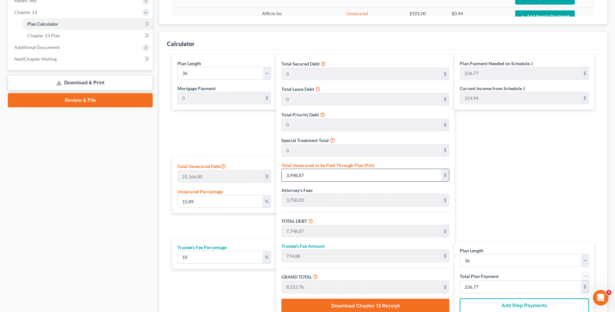
click at [308, 172] on input "3,998.87" at bounding box center [362, 175] width 160 height 12
type input "0.01192084558531352"
type input "3"
type input "3,753.00"
type input "375.30"
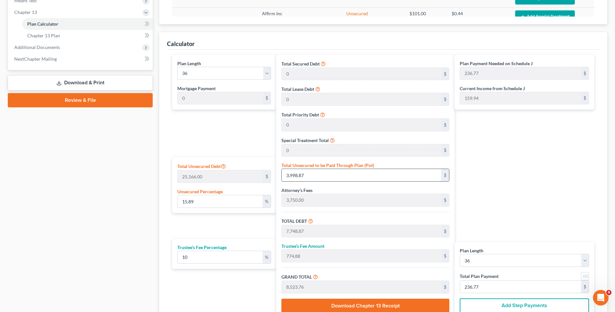
type input "4,128.30"
type input "114.67"
type input "0.14702376221886673"
type input "37"
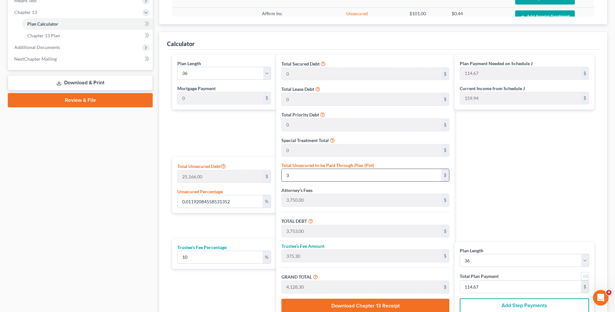
type input "3,787.00"
type input "378.70"
type input "4,165.70"
type input "115.71"
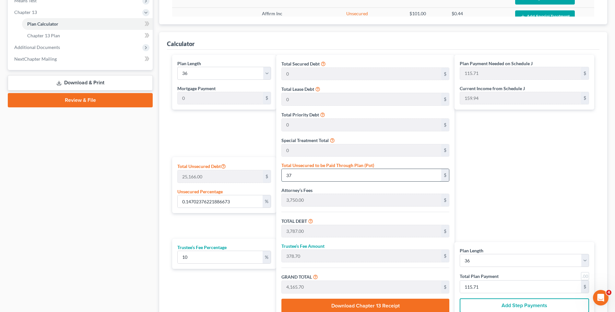
type input "1.4901056981641898"
type input "375"
type input "4,125.00"
type input "412.50"
type input "4,537.50"
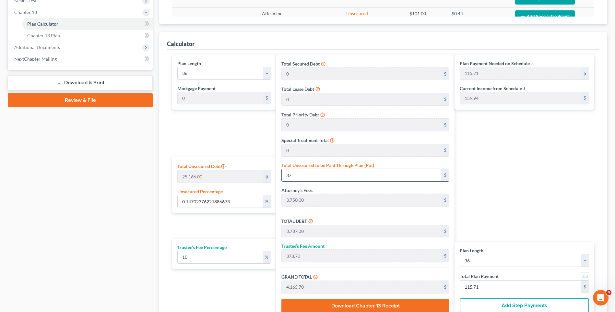
type input "126.04"
type input "14.901056981641897"
type input "3750"
type input "7,500.00"
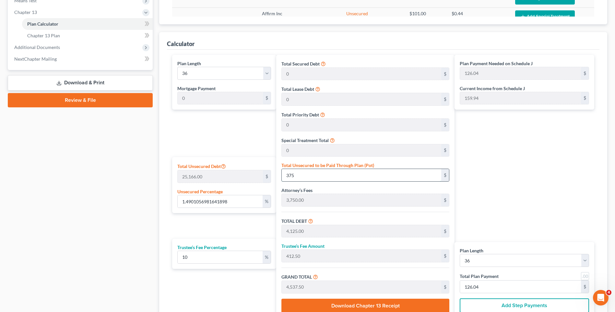
type input "750.00"
type input "8,250.00"
type input "229.16"
type input "3,750.00"
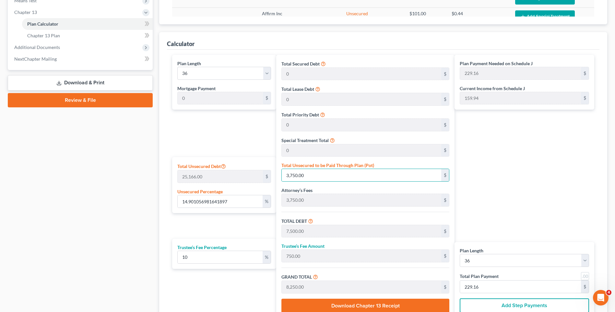
click at [501, 180] on div "Plan Payment Needed on Schedule J 229.16 $ Current Income from Schedule J 159.9…" at bounding box center [526, 186] width 143 height 263
click at [133, 192] on div "Case Dashboard Payments Invoices Payments Payments Credit Report Client Profile" at bounding box center [81, 75] width 152 height 544
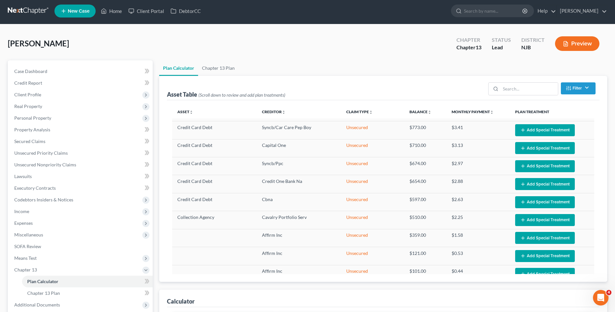
scroll to position [0, 0]
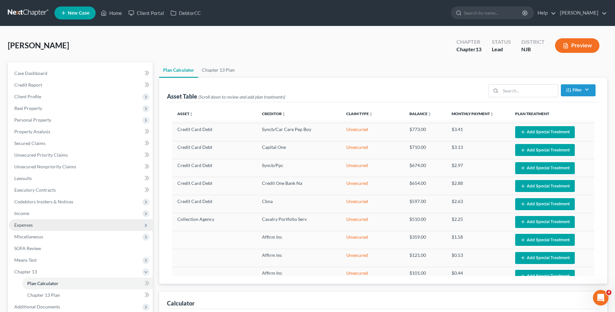
click at [113, 225] on span "Expenses" at bounding box center [81, 225] width 144 height 12
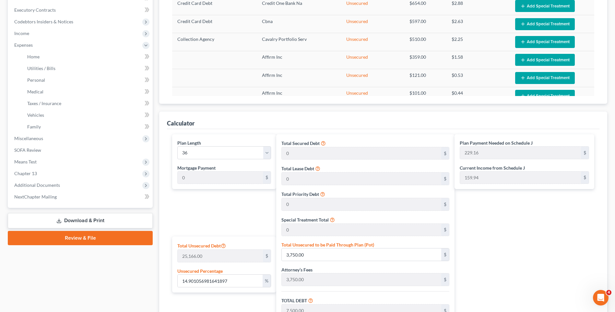
scroll to position [195, 0]
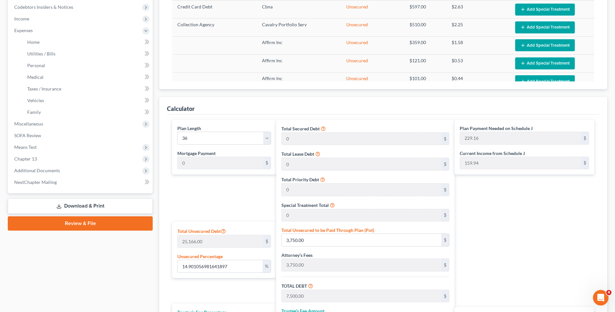
click at [148, 253] on div "Case Dashboard Payments Invoices Payments Payments Credit Report Client Profile" at bounding box center [81, 140] width 152 height 544
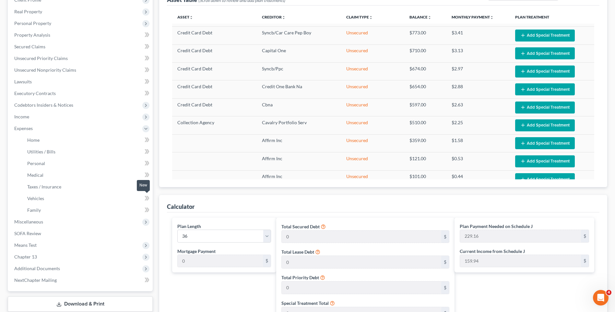
scroll to position [162, 0]
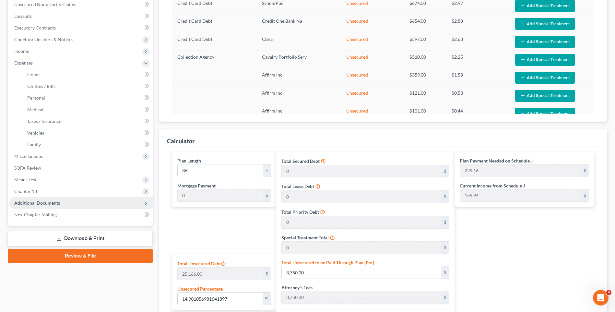
click at [105, 200] on span "Additional Documents" at bounding box center [81, 203] width 144 height 12
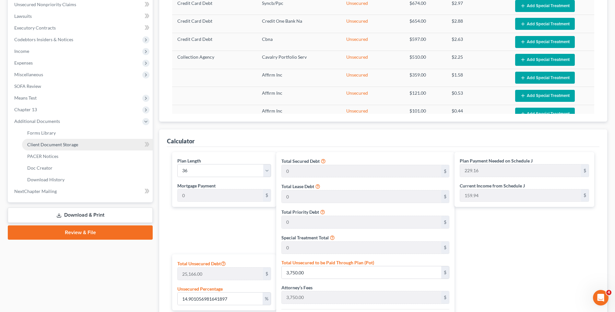
click at [99, 143] on link "Client Document Storage" at bounding box center [87, 145] width 131 height 12
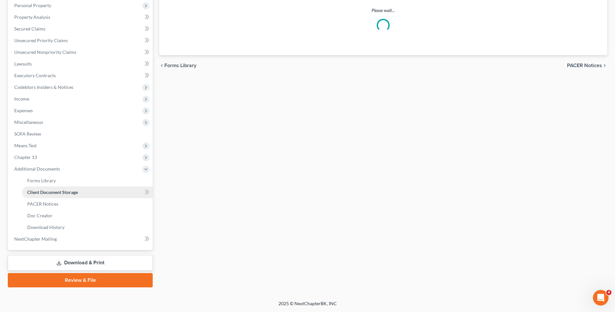
scroll to position [72, 0]
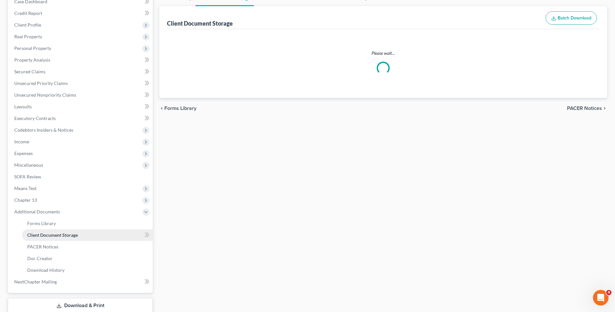
select select "9"
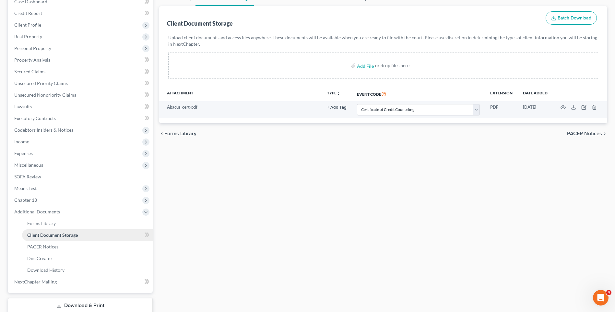
scroll to position [0, 0]
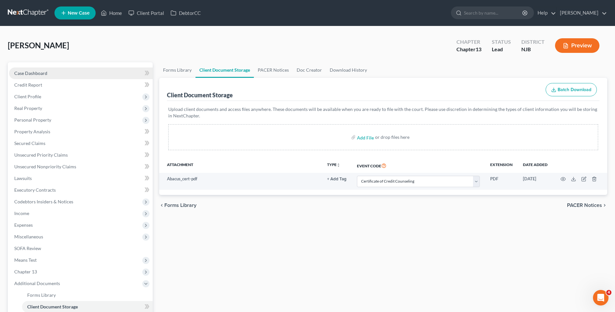
click at [79, 71] on link "Case Dashboard" at bounding box center [81, 73] width 144 height 12
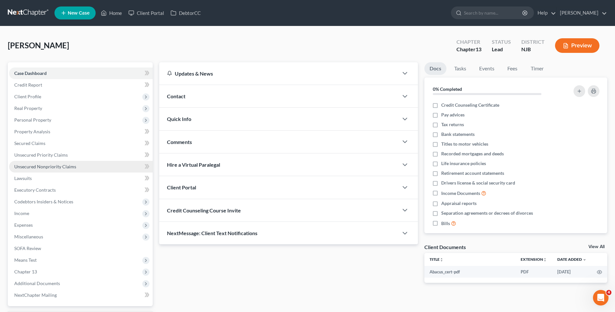
click at [83, 165] on link "Unsecured Nonpriority Claims" at bounding box center [81, 167] width 144 height 12
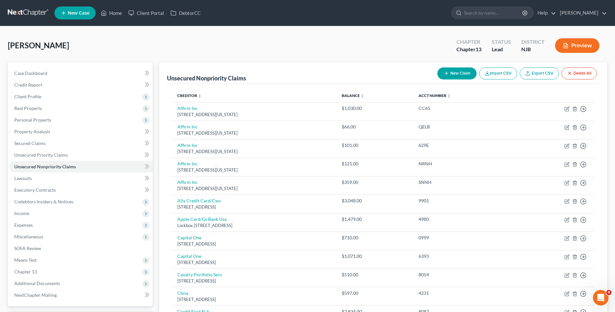
click at [459, 73] on button "New Claim" at bounding box center [457, 73] width 39 height 12
select select "0"
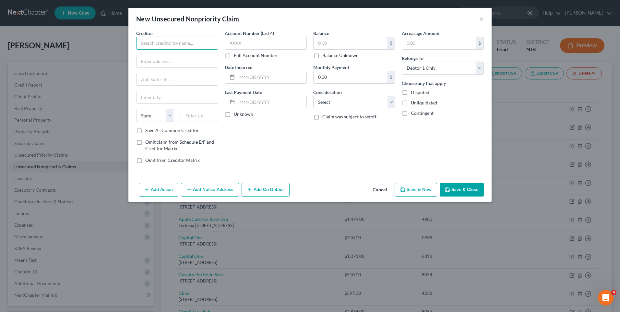
click at [160, 47] on input "text" at bounding box center [177, 43] width 82 height 13
click at [158, 55] on div "Upgrade" at bounding box center [174, 54] width 67 height 6
type input "Upgrade"
type input "PO Box 52210"
type input "Phoenix"
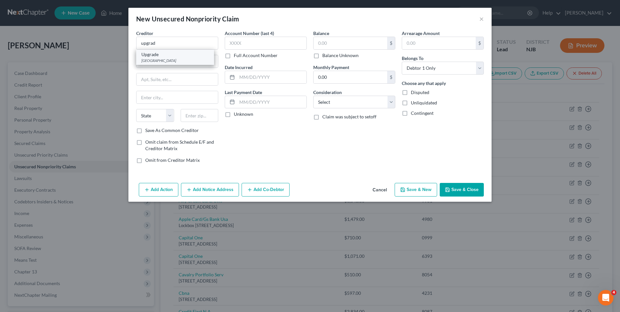
select select "3"
type input "85072"
click at [321, 42] on input "text" at bounding box center [351, 43] width 74 height 12
type input "7"
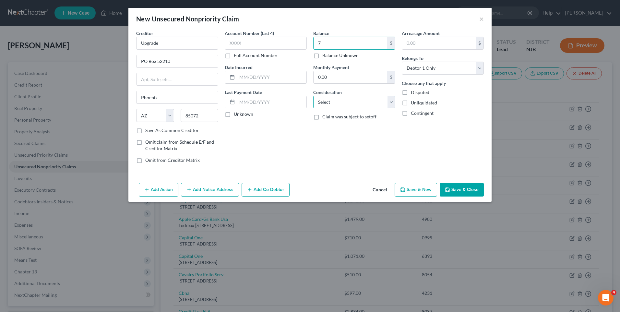
click at [392, 103] on select "Select Cable / Satellite Services Collection Agency Credit Card Debt Debt Couns…" at bounding box center [354, 102] width 82 height 13
select select "10"
click at [313, 96] on select "Select Cable / Satellite Services Collection Agency Credit Card Debt Debt Couns…" at bounding box center [354, 102] width 82 height 13
click at [331, 153] on div "Balance 7.00 $ Balance Unknown Balance Undetermined 7 $ Balance Unknown Monthly…" at bounding box center [354, 99] width 89 height 139
click at [325, 40] on input "7" at bounding box center [351, 43] width 74 height 12
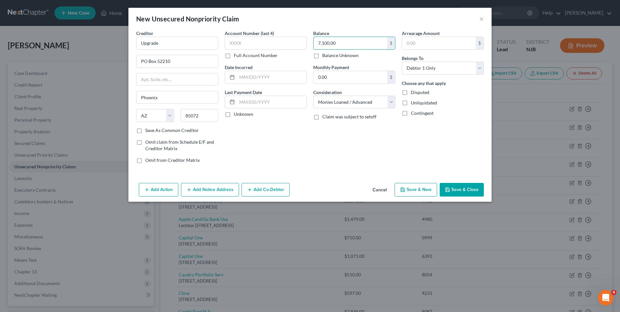
type input "7,100.00"
click at [296, 154] on div "Account Number (last 4) Full Account Number Date Incurred Last Payment Date Unk…" at bounding box center [266, 99] width 89 height 139
click at [229, 42] on input "text" at bounding box center [266, 43] width 82 height 13
type input "1301"
click at [315, 157] on div "Balance 7,100.00 $ Balance Unknown Balance Undetermined 7,100.00 $ Balance Unkn…" at bounding box center [354, 99] width 89 height 139
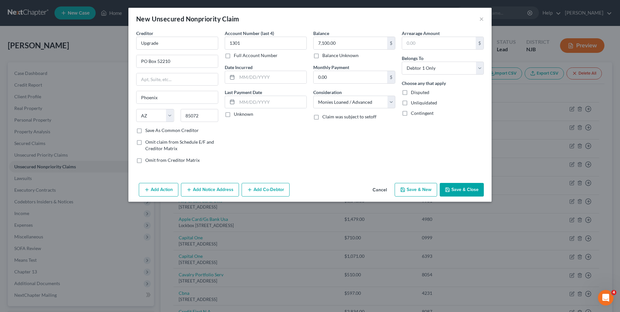
click at [466, 188] on button "Save & Close" at bounding box center [462, 190] width 44 height 14
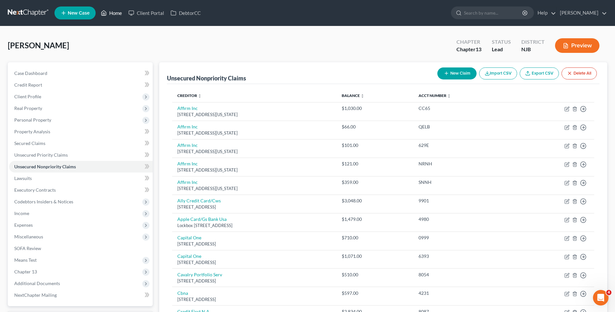
click at [116, 12] on link "Home" at bounding box center [112, 13] width 28 height 12
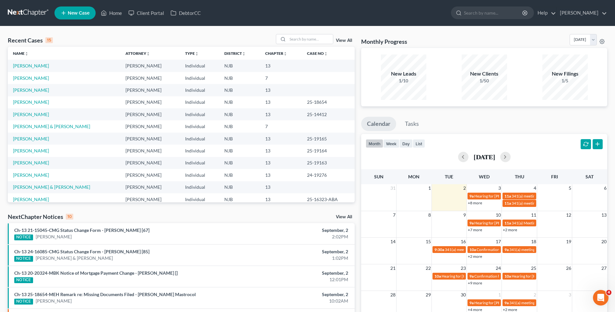
click at [189, 36] on div "Recent Cases 15 View All" at bounding box center [181, 40] width 347 height 13
click at [119, 13] on link "Home" at bounding box center [112, 13] width 28 height 12
click at [70, 127] on link "[PERSON_NAME] & [PERSON_NAME]" at bounding box center [51, 127] width 77 height 6
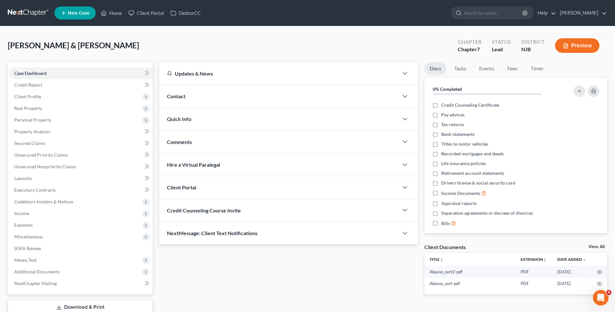
click at [217, 40] on div "[PERSON_NAME] & [PERSON_NAME] Upgraded Chapter Chapter 7 Status [GEOGRAPHIC_DAT…" at bounding box center [308, 48] width 600 height 28
click at [52, 119] on span "Personal Property" at bounding box center [81, 120] width 144 height 12
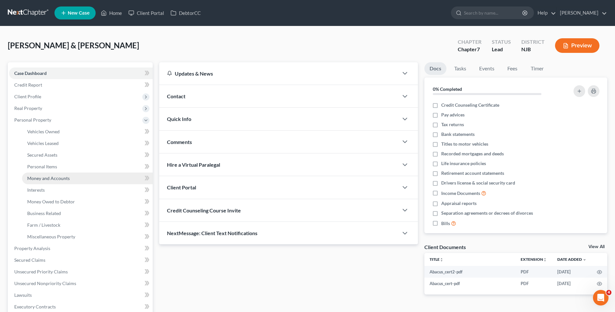
click at [59, 178] on span "Money and Accounts" at bounding box center [48, 179] width 42 height 6
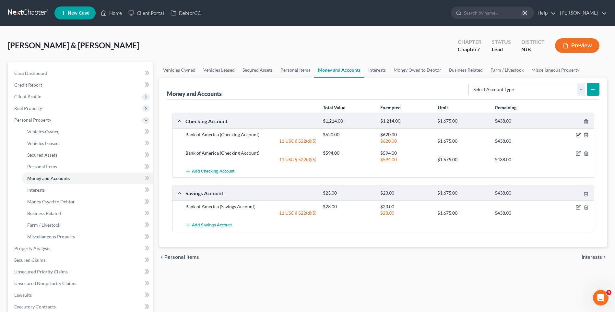
click at [578, 135] on icon "button" at bounding box center [579, 134] width 3 height 3
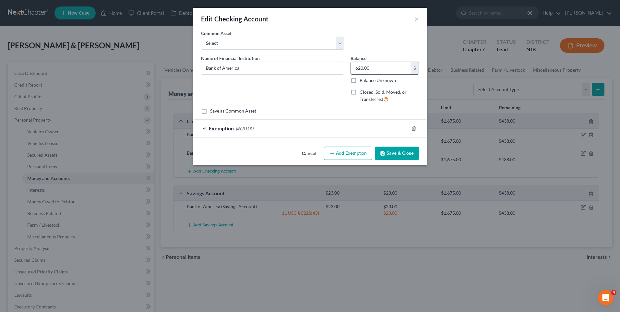
click at [365, 66] on input "620.00" at bounding box center [381, 68] width 60 height 12
click at [396, 151] on button "Save & Close" at bounding box center [397, 154] width 44 height 14
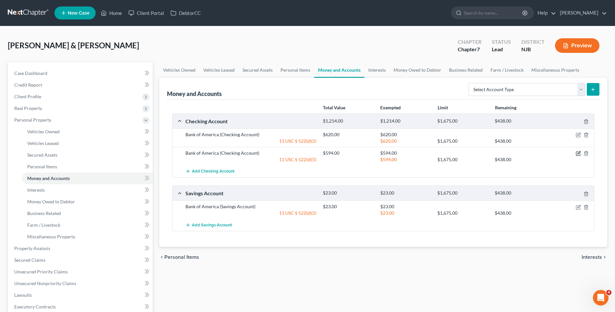
click at [579, 151] on icon "button" at bounding box center [578, 153] width 5 height 5
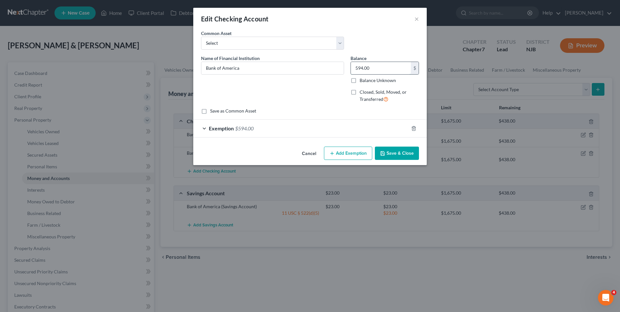
click at [361, 66] on input "594.00" at bounding box center [381, 68] width 60 height 12
type input "1,221.00"
click at [208, 125] on div "Exemption $594.00" at bounding box center [300, 128] width 215 height 17
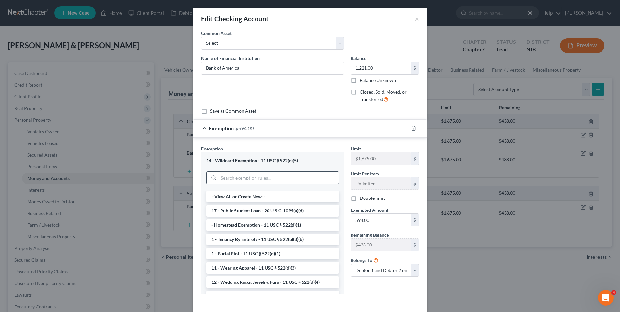
scroll to position [29, 0]
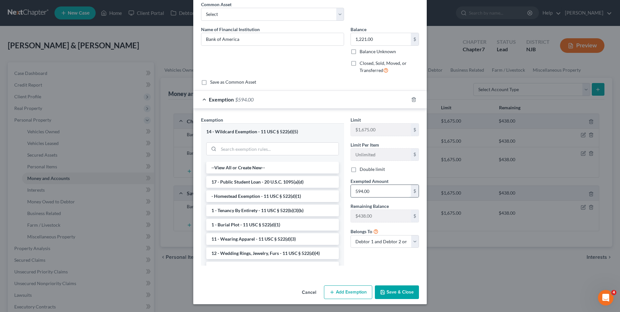
click at [354, 194] on input "594.00" at bounding box center [381, 191] width 60 height 12
type input "1,221.00"
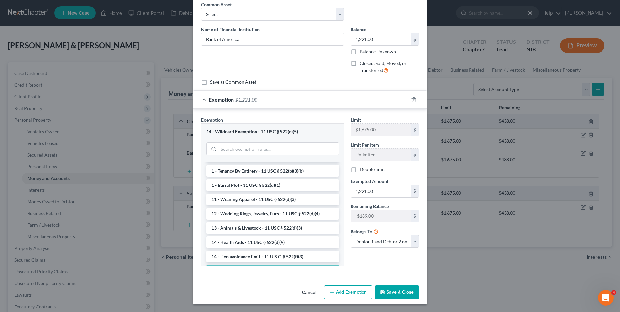
scroll to position [49, 0]
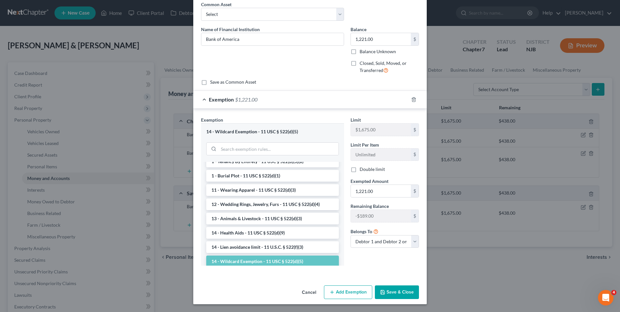
click at [401, 291] on button "Save & Close" at bounding box center [397, 292] width 44 height 14
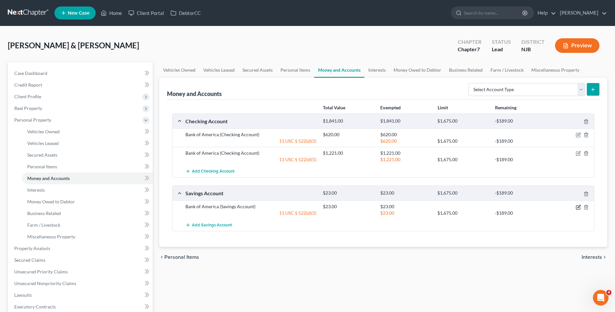
click at [577, 206] on icon "button" at bounding box center [578, 207] width 5 height 5
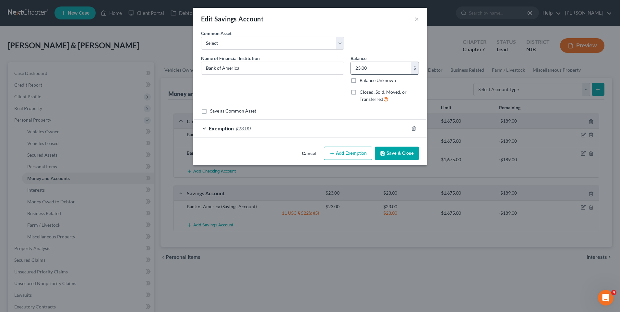
click at [375, 67] on input "23.00" at bounding box center [381, 68] width 60 height 12
type input "102.00"
click at [204, 127] on div "Exemption $23.00" at bounding box center [300, 128] width 215 height 17
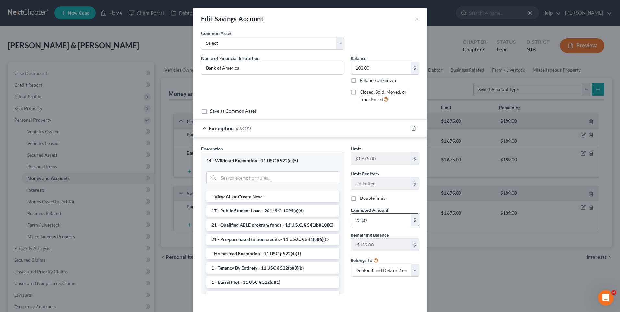
click at [360, 222] on input "23.00" at bounding box center [381, 220] width 60 height 12
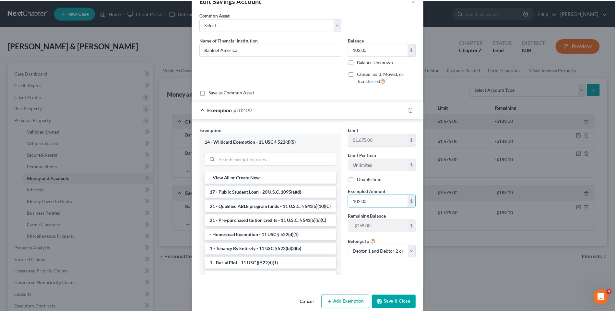
scroll to position [29, 0]
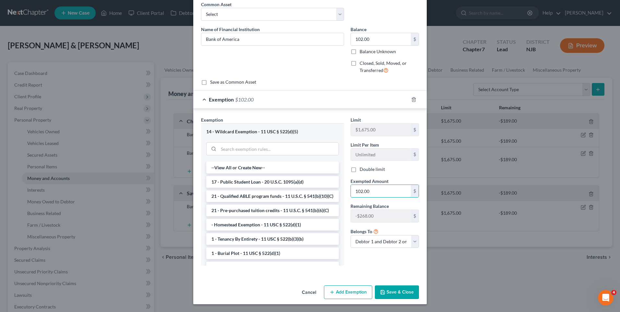
type input "102.00"
click at [397, 290] on button "Save & Close" at bounding box center [397, 292] width 44 height 14
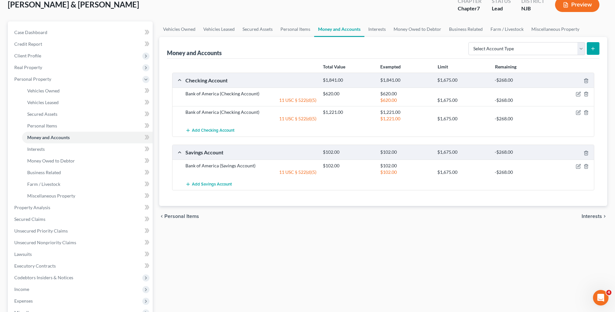
scroll to position [65, 0]
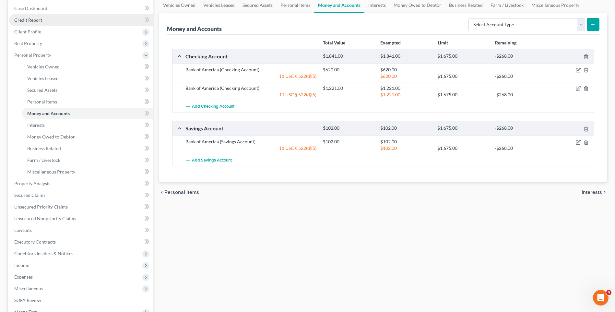
click at [80, 23] on link "Credit Report" at bounding box center [81, 20] width 144 height 12
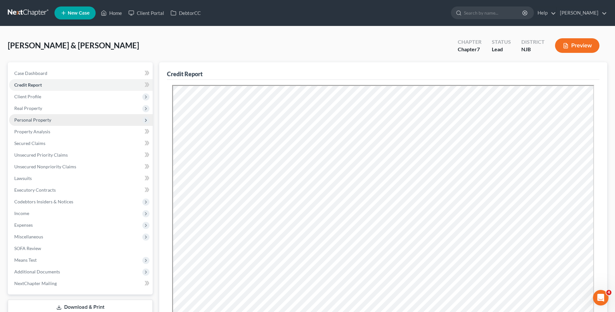
click at [73, 119] on span "Personal Property" at bounding box center [81, 120] width 144 height 12
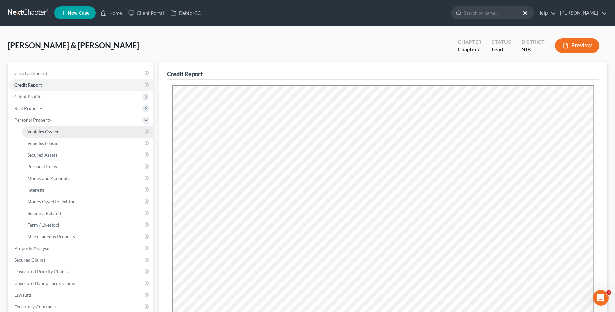
click at [58, 130] on span "Vehicles Owned" at bounding box center [43, 132] width 32 height 6
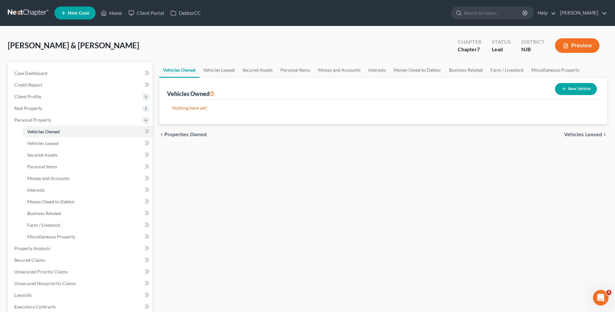
click at [570, 90] on button "New Vehicle" at bounding box center [576, 89] width 42 height 12
select select "0"
select select "2"
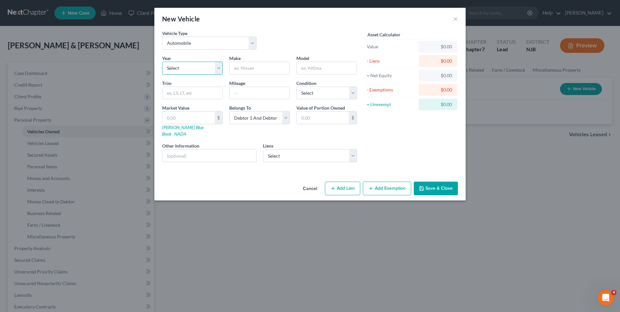
click at [217, 67] on select "Select 2026 2025 2024 2023 2022 2021 2020 2019 2018 2017 2016 2015 2014 2013 20…" at bounding box center [192, 68] width 61 height 13
select select "8"
click at [162, 62] on select "Select 2026 2025 2024 2023 2022 2021 2020 2019 2018 2017 2016 2015 2014 2013 20…" at bounding box center [192, 68] width 61 height 13
click at [249, 66] on input "text" at bounding box center [260, 68] width 60 height 12
type input "Chevy"
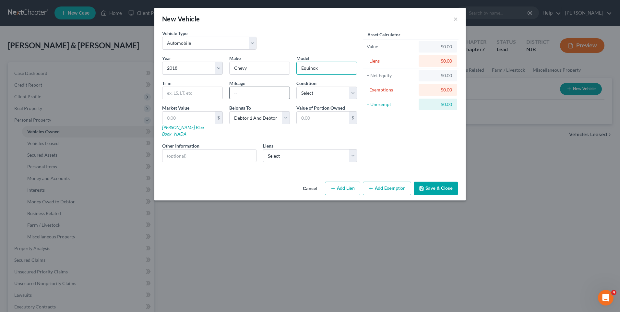
type input "Equinox"
click at [242, 92] on input "text" at bounding box center [260, 93] width 60 height 12
type input "161000"
click at [351, 91] on select "Select Excellent Very Good Good Fair Poor" at bounding box center [327, 93] width 61 height 13
select select "3"
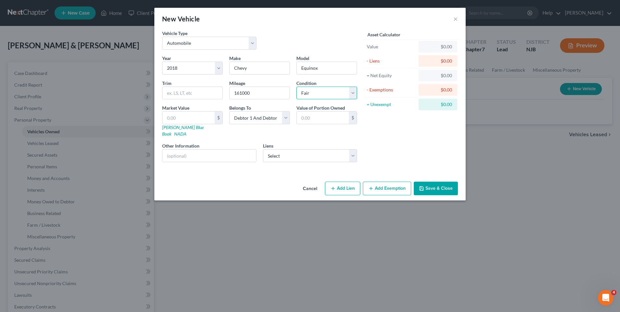
click at [297, 87] on select "Select Excellent Very Good Good Fair Poor" at bounding box center [327, 93] width 61 height 13
click at [171, 116] on input "text" at bounding box center [189, 118] width 52 height 12
click at [158, 106] on div "Vehicle Type Select Automobile Truck Trailer Watercraft Aircraft Motor Home Atv…" at bounding box center [309, 104] width 311 height 149
click at [180, 127] on link "[PERSON_NAME] Blue Book" at bounding box center [183, 131] width 42 height 12
click at [162, 117] on div "Market Value $ [PERSON_NAME] Blue Book NADA" at bounding box center [192, 120] width 67 height 33
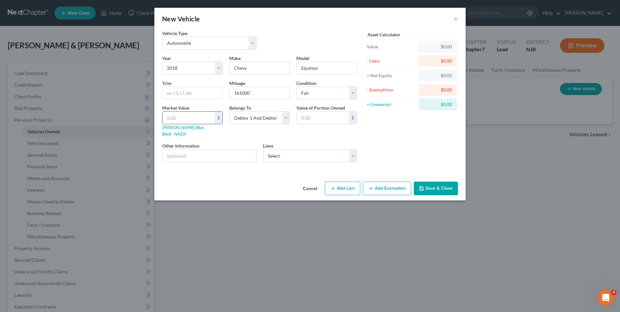
click at [166, 119] on input "text" at bounding box center [189, 118] width 52 height 12
click at [356, 149] on select "Select Ally Financial - $18,986.00 Finwise/Aff - $1,993.00" at bounding box center [310, 155] width 94 height 13
click at [263, 149] on select "Select Ally Financial - $18,986.00 Finwise/Aff - $1,993.00" at bounding box center [310, 155] width 94 height 13
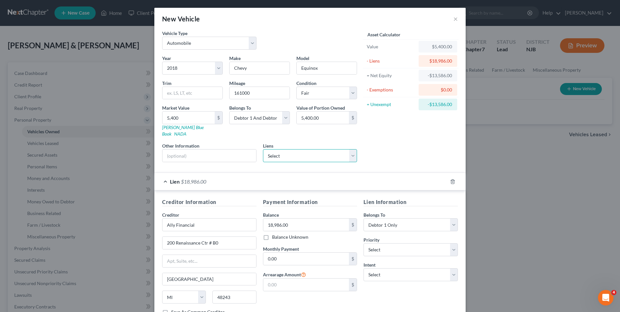
click at [352, 151] on select "Select Finwise/Aff - $1,993.00" at bounding box center [310, 155] width 94 height 13
click at [350, 152] on select "Select Finwise/Aff - $1,993.00" at bounding box center [310, 155] width 94 height 13
click at [451, 180] on polyline "button" at bounding box center [453, 180] width 4 height 0
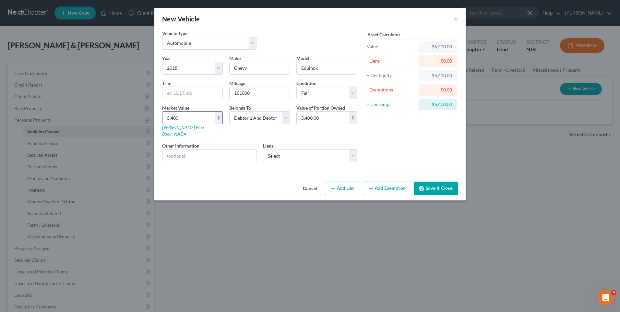
click at [182, 115] on input "5,400" at bounding box center [189, 118] width 52 height 12
click at [287, 179] on div "Cancel Add Lien Add Lease Add Exemption Save & Close" at bounding box center [309, 189] width 311 height 21
click at [391, 182] on button "Add Exemption" at bounding box center [387, 189] width 48 height 14
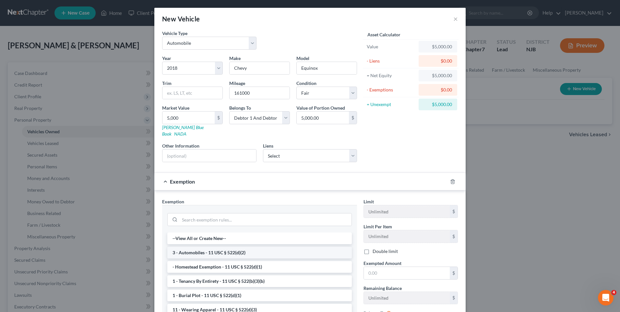
click at [212, 247] on li "3 - Automobiles - 11 USC § 522(d)(2)" at bounding box center [259, 253] width 185 height 12
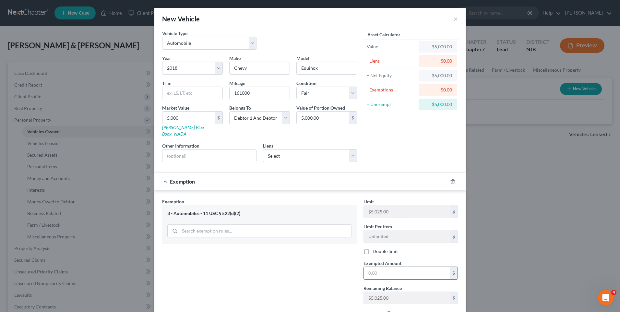
click at [367, 267] on input "text" at bounding box center [407, 273] width 86 height 12
drag, startPoint x: 338, startPoint y: 256, endPoint x: 332, endPoint y: 261, distance: 8.1
click at [339, 256] on div "Exemption Set must be selected for CA. Exemption * 3 - Automobiles - 11 USC § 5…" at bounding box center [259, 266] width 201 height 137
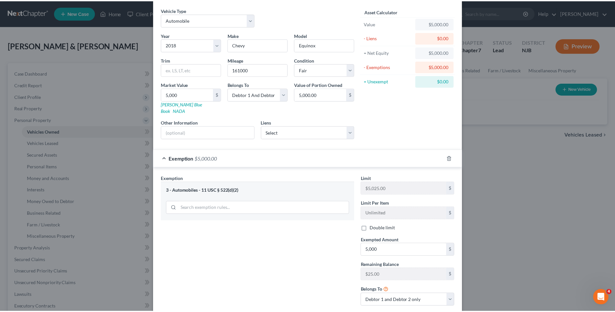
scroll to position [58, 0]
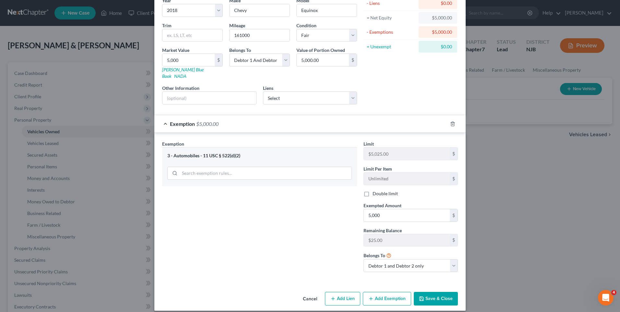
click at [434, 292] on button "Save & Close" at bounding box center [436, 299] width 44 height 14
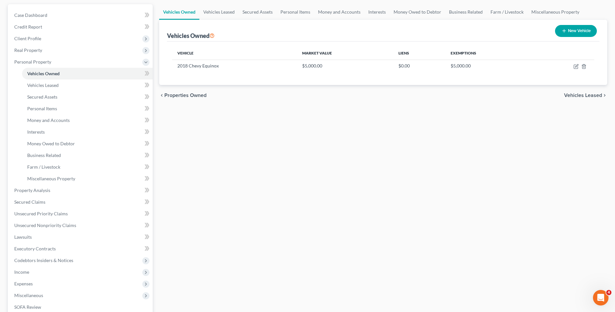
scroll to position [97, 0]
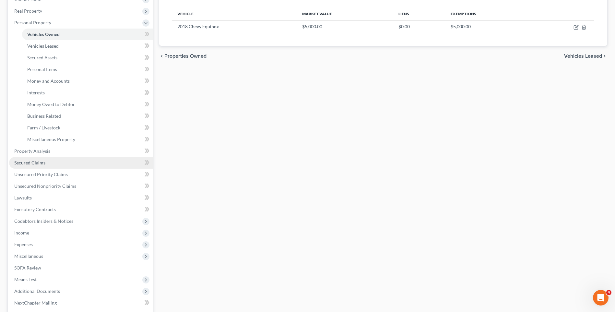
click at [68, 163] on link "Secured Claims" at bounding box center [81, 163] width 144 height 12
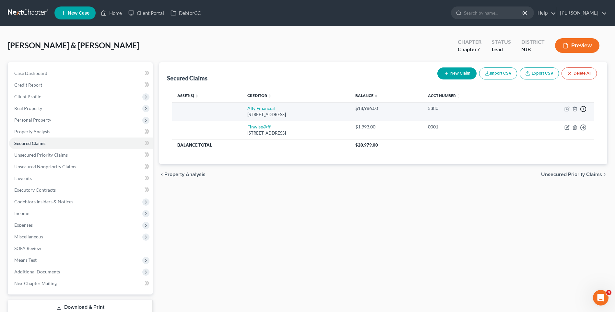
click at [585, 108] on icon "button" at bounding box center [583, 109] width 6 height 6
click at [552, 123] on link "Move to F" at bounding box center [554, 124] width 54 height 11
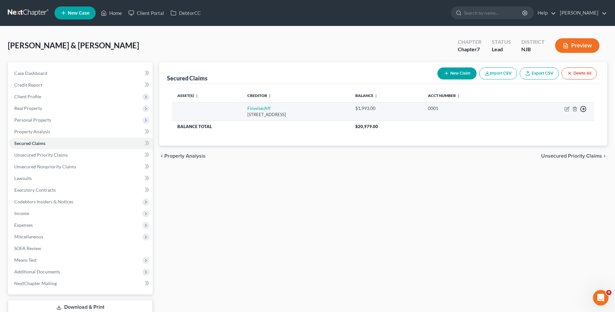
click at [584, 108] on polyline "button" at bounding box center [584, 109] width 1 height 2
click at [547, 122] on link "Move to F" at bounding box center [554, 124] width 54 height 11
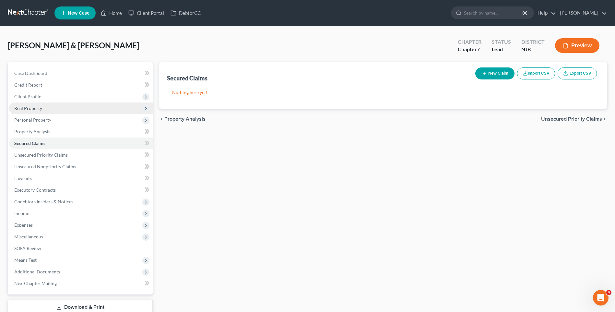
click at [54, 109] on span "Real Property" at bounding box center [81, 109] width 144 height 12
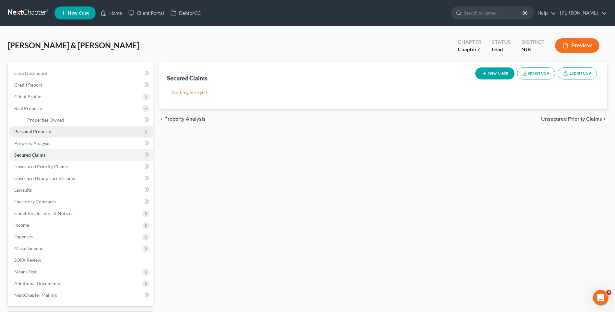
click at [59, 132] on span "Personal Property" at bounding box center [81, 132] width 144 height 12
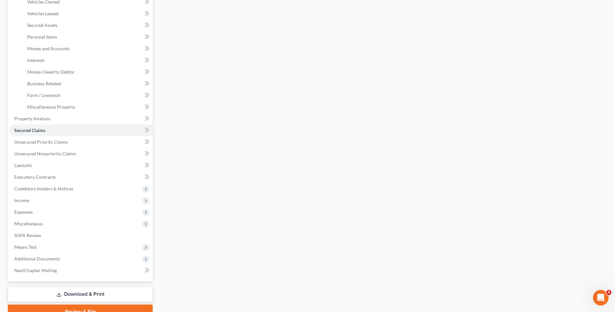
scroll to position [161, 0]
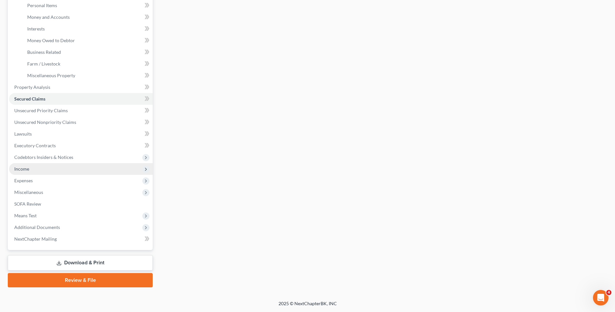
click at [81, 169] on span "Income" at bounding box center [81, 169] width 144 height 12
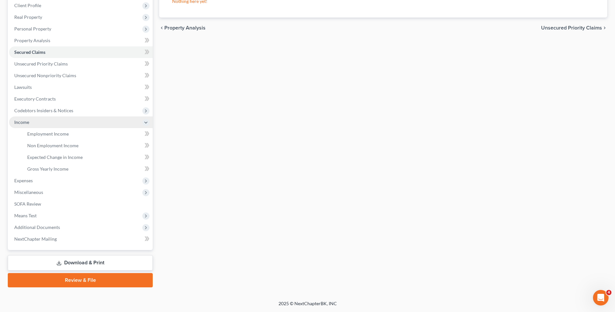
scroll to position [91, 0]
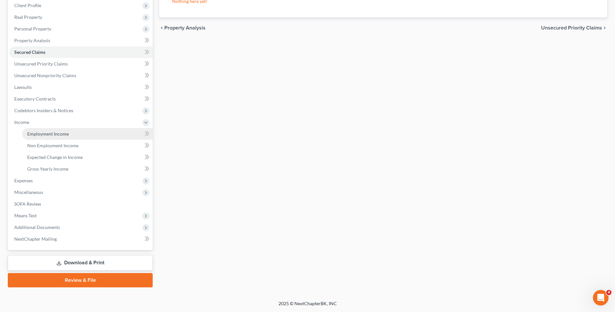
click at [79, 137] on link "Employment Income" at bounding box center [87, 134] width 131 height 12
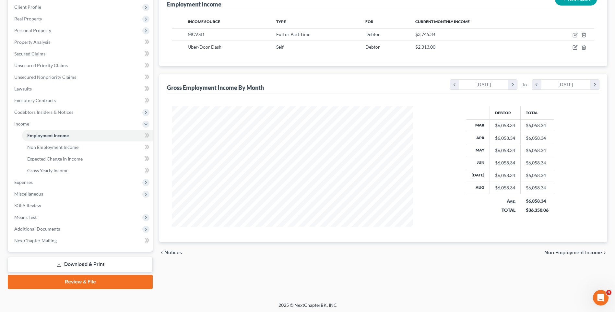
scroll to position [91, 0]
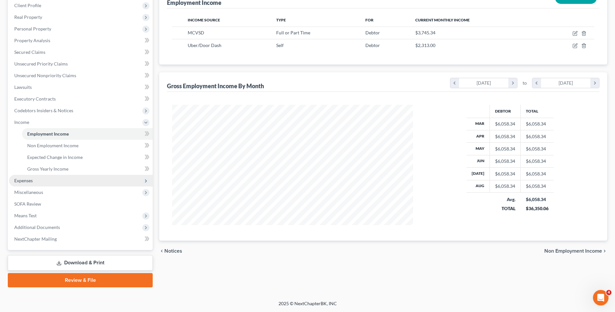
click at [59, 181] on span "Expenses" at bounding box center [81, 181] width 144 height 12
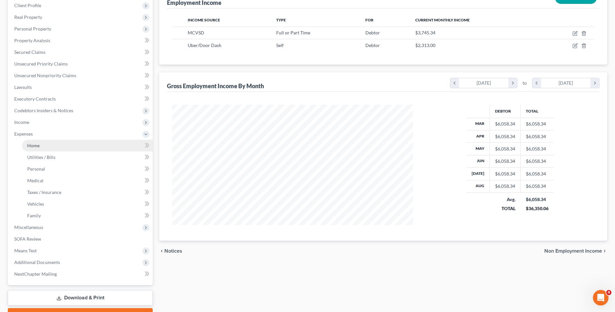
click at [68, 149] on link "Home" at bounding box center [87, 146] width 131 height 12
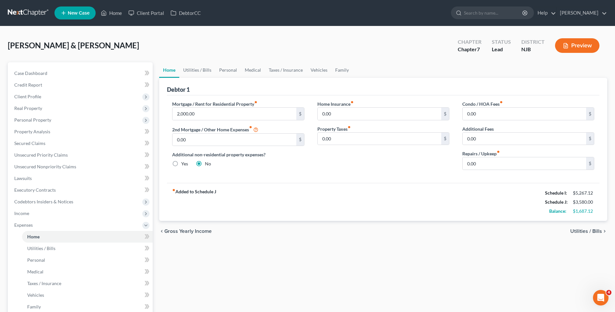
click at [579, 230] on span "Utilities / Bills" at bounding box center [587, 231] width 32 height 5
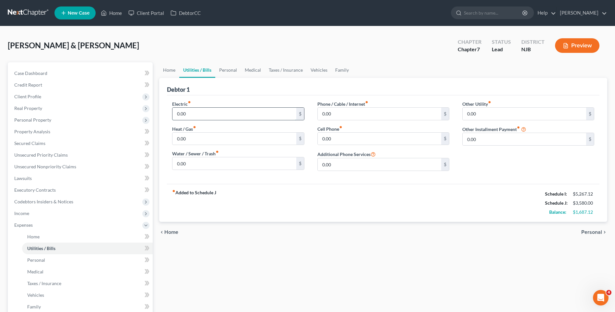
click at [180, 112] on input "0.00" at bounding box center [235, 114] width 124 height 12
click at [178, 159] on input "0.00" at bounding box center [235, 163] width 124 height 12
click at [184, 138] on input "0.00" at bounding box center [235, 139] width 124 height 12
click at [185, 114] on input "0.00" at bounding box center [235, 114] width 124 height 12
click at [321, 115] on input "0.00" at bounding box center [380, 114] width 124 height 12
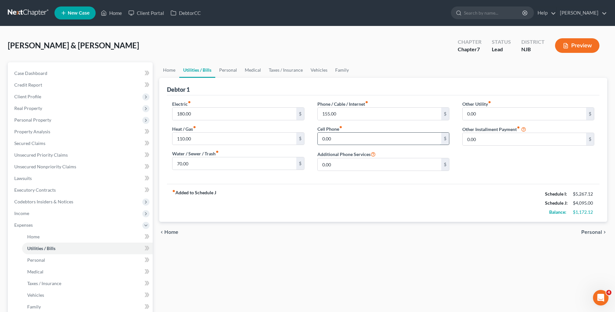
click at [336, 140] on input "0.00" at bounding box center [380, 139] width 124 height 12
click at [419, 206] on div "fiber_manual_record Added to Schedule J Schedule I: $5,267.12 Schedule J: $4,44…" at bounding box center [383, 203] width 433 height 38
click at [588, 233] on span "Personal" at bounding box center [592, 232] width 21 height 5
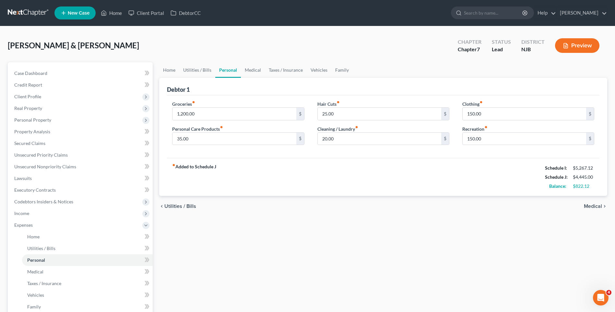
click at [593, 206] on span "Medical" at bounding box center [593, 206] width 18 height 5
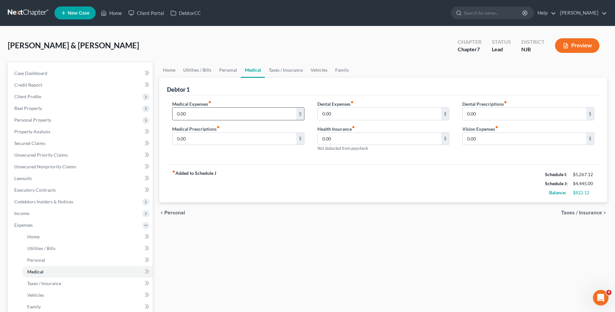
click at [220, 113] on input "0.00" at bounding box center [235, 114] width 124 height 12
click at [185, 141] on input "0.00" at bounding box center [235, 139] width 124 height 12
click at [329, 113] on input "0.00" at bounding box center [380, 114] width 124 height 12
click at [575, 216] on div "chevron_left Personal Taxes / Insurance chevron_right" at bounding box center [383, 212] width 448 height 21
click at [577, 214] on span "Taxes / Insurance" at bounding box center [582, 212] width 41 height 5
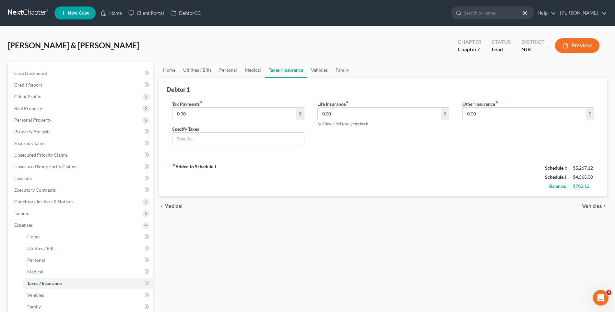
click at [588, 204] on span "Vehicles" at bounding box center [593, 206] width 20 height 5
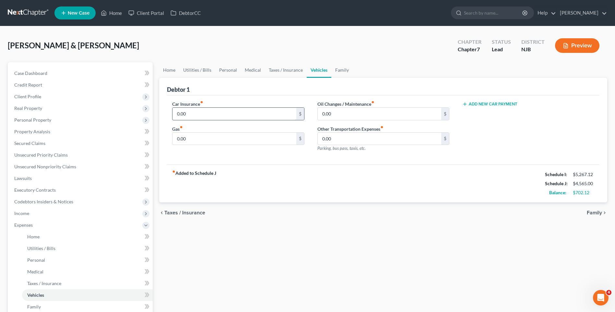
drag, startPoint x: 175, startPoint y: 115, endPoint x: 177, endPoint y: 110, distance: 6.0
click at [175, 115] on input "0.00" at bounding box center [235, 114] width 124 height 12
click at [188, 139] on input "0.00" at bounding box center [235, 139] width 124 height 12
click at [327, 113] on input "0.00" at bounding box center [380, 114] width 124 height 12
click at [330, 189] on div "fiber_manual_record Added to Schedule J Schedule I: $5,267.12 Schedule J: $5,35…" at bounding box center [383, 183] width 433 height 38
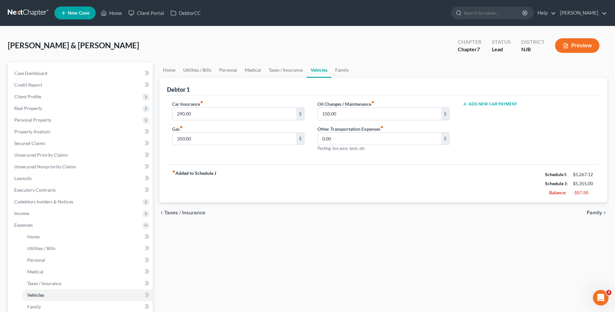
click at [595, 210] on span "Family" at bounding box center [594, 212] width 15 height 5
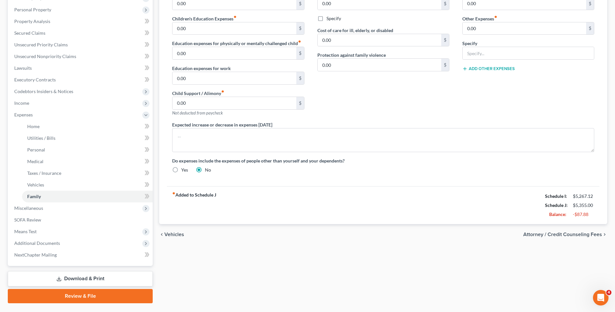
scroll to position [126, 0]
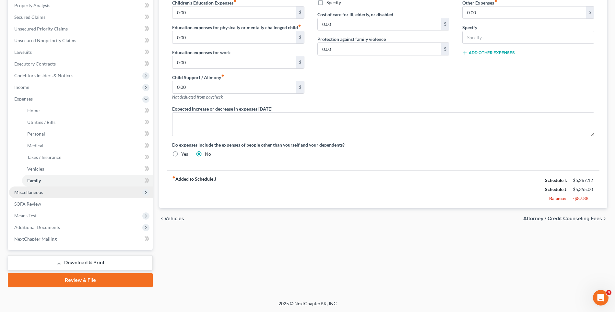
click at [88, 192] on span "Miscellaneous" at bounding box center [81, 193] width 144 height 12
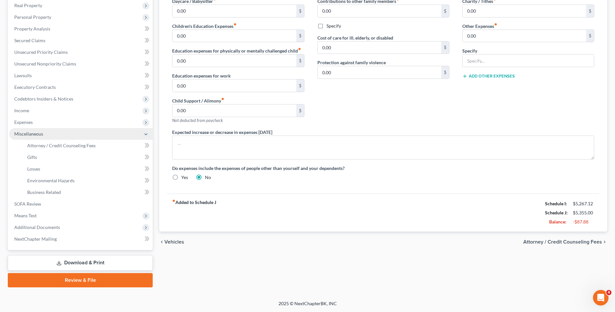
scroll to position [103, 0]
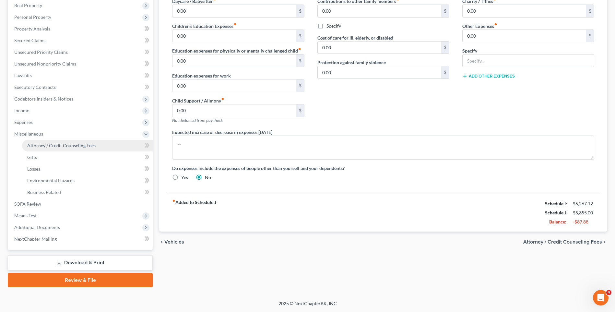
click at [85, 142] on link "Attorney / Credit Counseling Fees" at bounding box center [87, 146] width 131 height 12
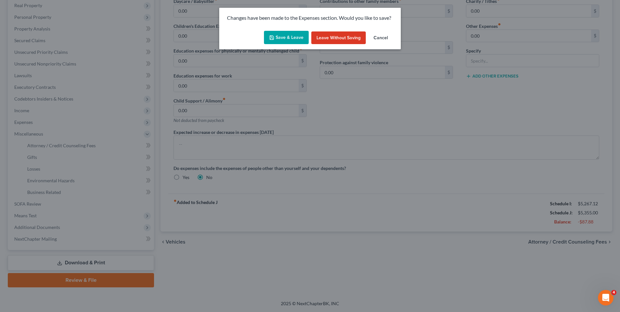
click at [286, 34] on button "Save & Leave" at bounding box center [286, 38] width 45 height 14
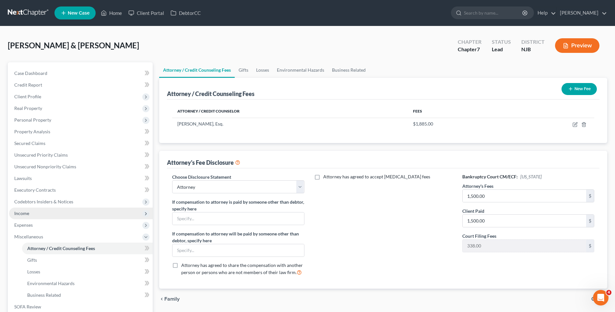
click at [58, 213] on span "Income" at bounding box center [81, 214] width 144 height 12
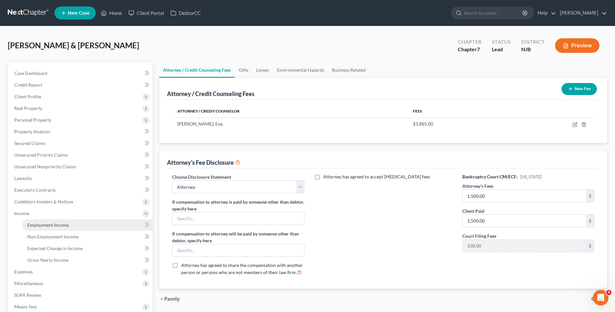
click at [66, 226] on span "Employment Income" at bounding box center [48, 225] width 42 height 6
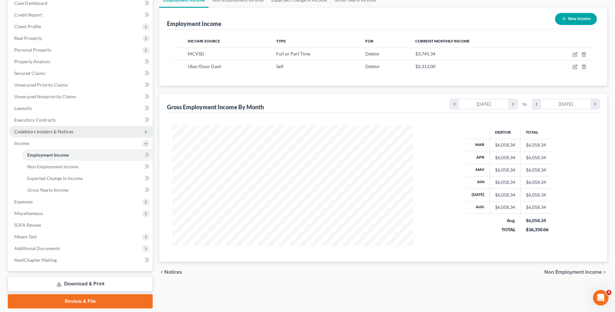
scroll to position [59, 0]
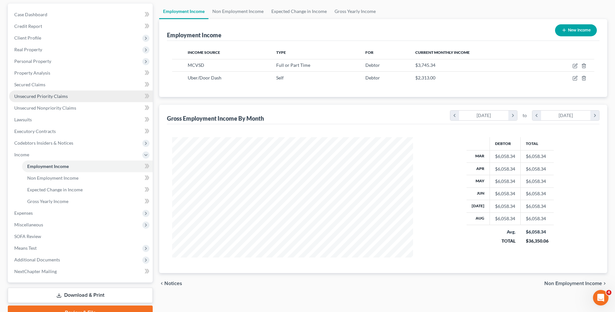
click at [71, 96] on link "Unsecured Priority Claims" at bounding box center [81, 97] width 144 height 12
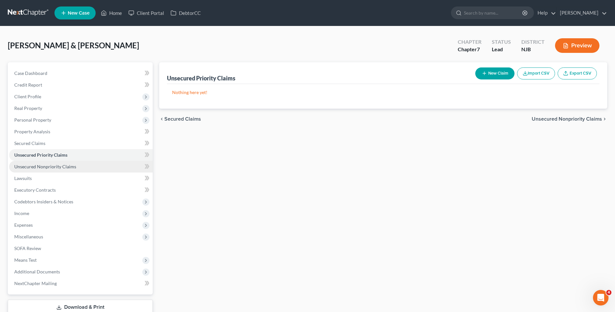
click at [70, 167] on span "Unsecured Nonpriority Claims" at bounding box center [45, 167] width 62 height 6
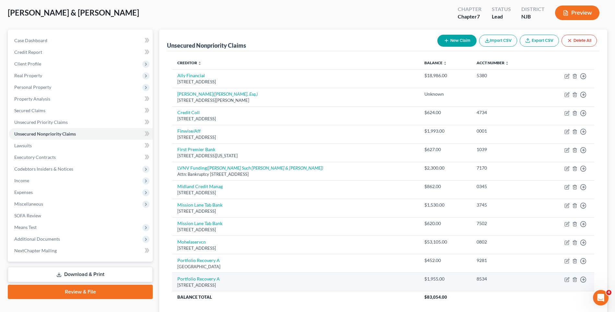
scroll to position [17, 0]
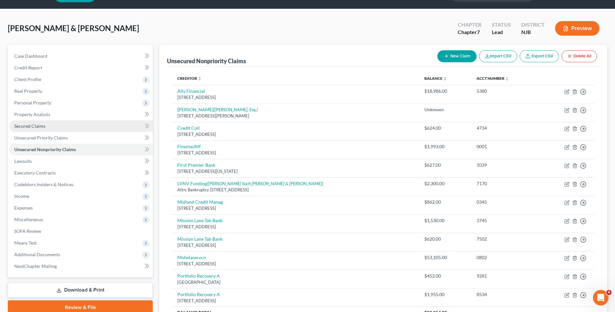
click at [51, 125] on link "Secured Claims" at bounding box center [81, 126] width 144 height 12
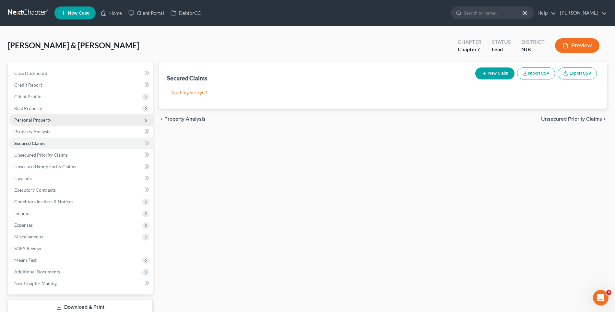
click at [48, 120] on span "Personal Property" at bounding box center [32, 120] width 37 height 6
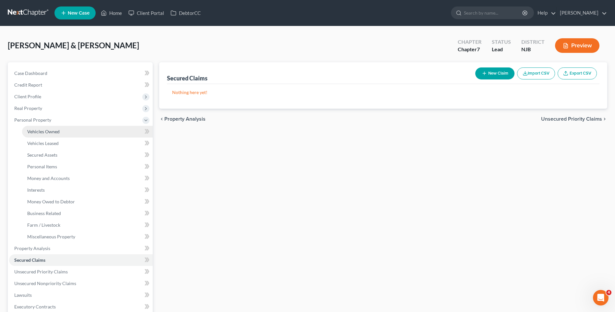
click at [54, 131] on span "Vehicles Owned" at bounding box center [43, 132] width 32 height 6
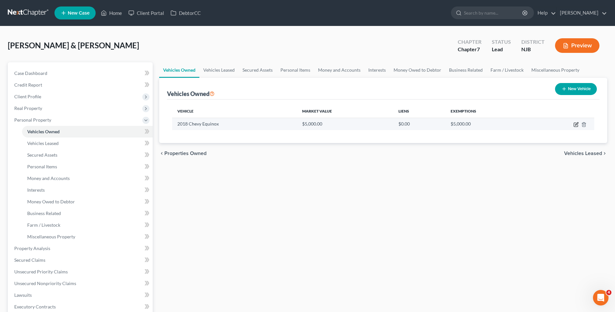
click at [576, 124] on icon "button" at bounding box center [576, 124] width 5 height 5
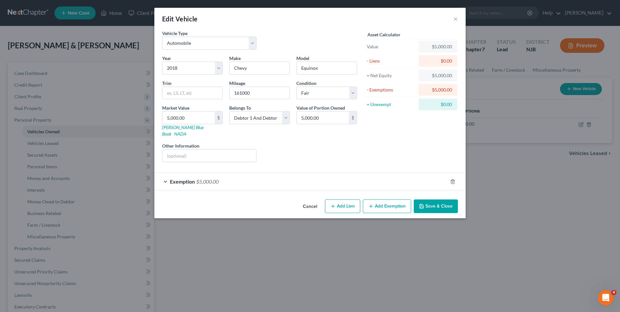
click at [343, 201] on button "Add Lien" at bounding box center [342, 207] width 35 height 14
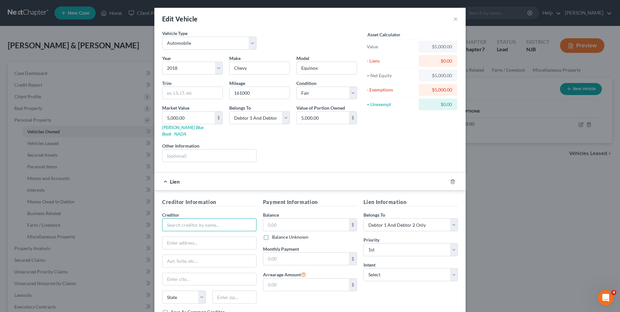
click at [166, 218] on input "text" at bounding box center [209, 224] width 94 height 13
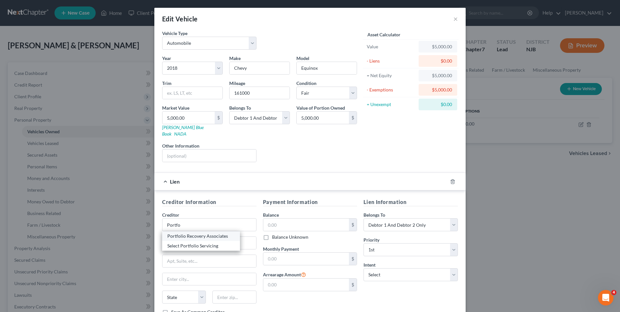
click at [193, 233] on div "Portfolio Recovery Associates" at bounding box center [200, 236] width 67 height 6
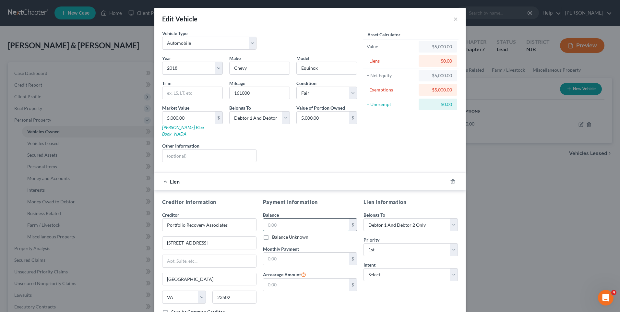
click at [266, 219] on input "text" at bounding box center [306, 225] width 86 height 12
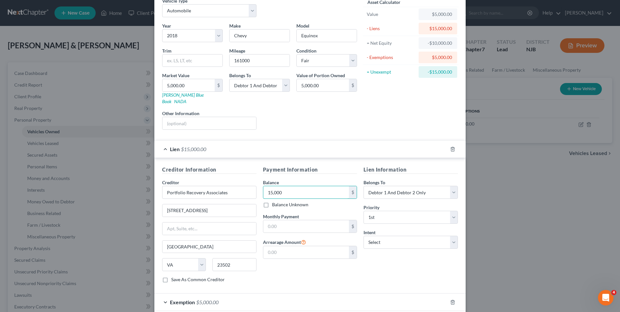
scroll to position [61, 0]
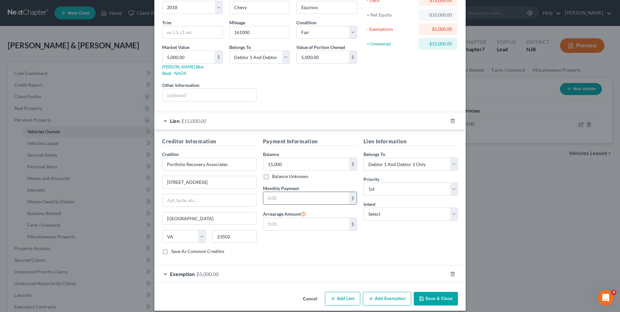
click at [273, 192] on input "text" at bounding box center [306, 198] width 86 height 12
click at [288, 244] on div "Payment Information Balance 15,000.00 $ Balance Unknown Balance Undetermined 15…" at bounding box center [310, 199] width 101 height 122
click at [450, 158] on select "Select Debtor 1 Only Debtor 2 Only Debtor 1 And Debtor 2 Only At Least One Of T…" at bounding box center [411, 164] width 94 height 13
click at [364, 158] on select "Select Debtor 1 Only Debtor 2 Only Debtor 1 And Debtor 2 Only At Least One Of T…" at bounding box center [411, 164] width 94 height 13
click at [299, 245] on div "Payment Information Balance 15,000.00 $ Balance Unknown Balance Undetermined 15…" at bounding box center [310, 199] width 101 height 122
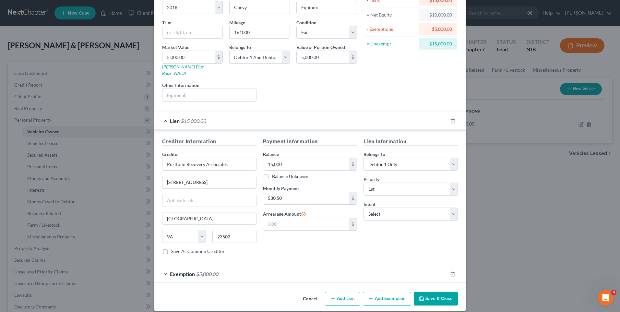
click at [437, 292] on button "Save & Close" at bounding box center [436, 299] width 44 height 14
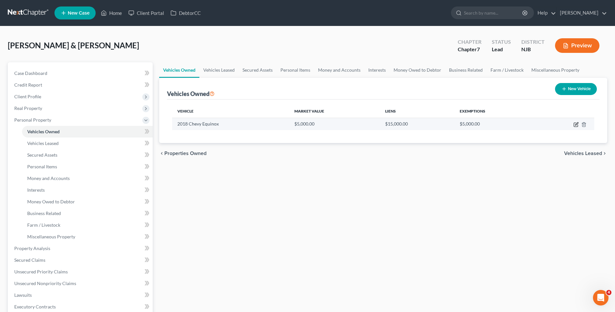
click at [576, 122] on icon "button" at bounding box center [576, 124] width 5 height 5
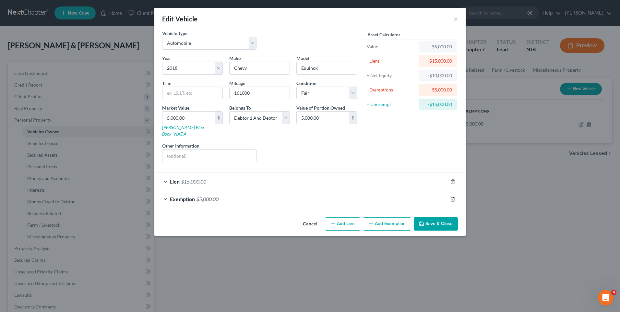
click at [453, 199] on line "button" at bounding box center [453, 199] width 0 height 1
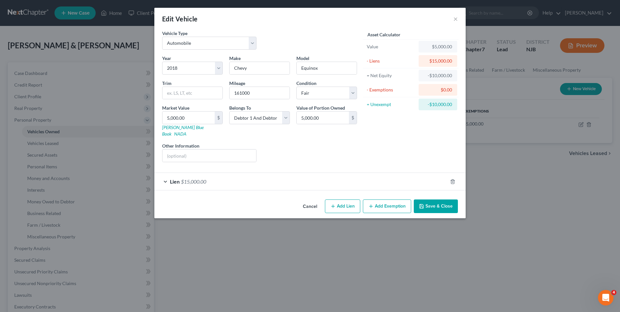
click at [164, 174] on div "Lien $15,000.00" at bounding box center [300, 181] width 293 height 17
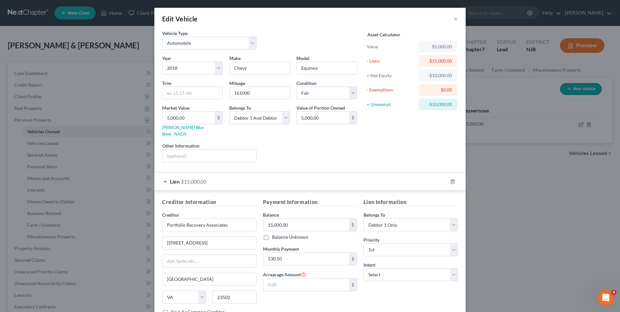
click at [344, 144] on div "Liens Select" at bounding box center [310, 152] width 101 height 20
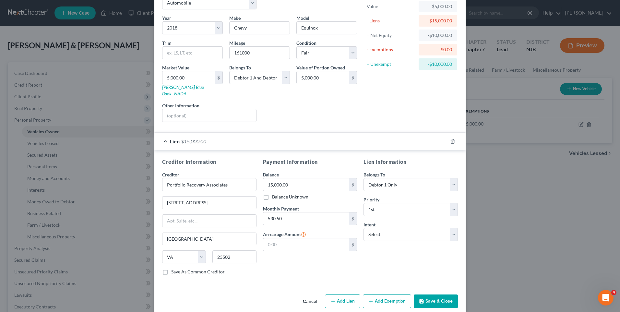
scroll to position [43, 0]
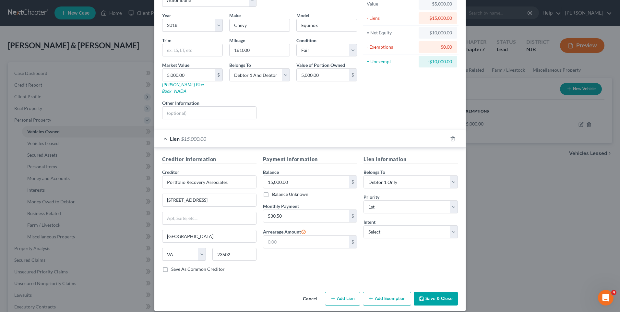
click at [442, 292] on button "Save & Close" at bounding box center [436, 299] width 44 height 14
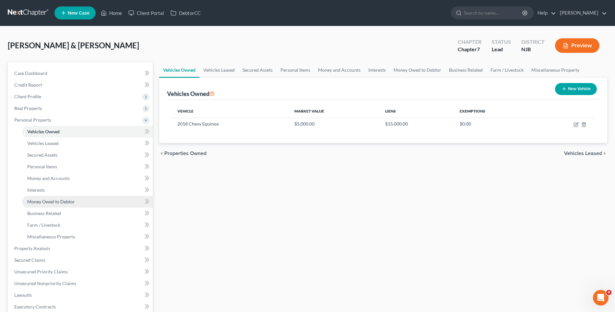
click at [73, 201] on span "Money Owed to Debtor" at bounding box center [51, 202] width 48 height 6
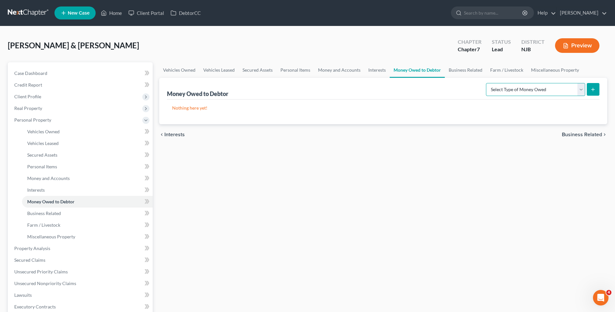
click at [581, 90] on select "Select Type of Money Owed Accounts Receivable Alimony Child Support Claims Agai…" at bounding box center [535, 89] width 99 height 13
click at [487, 83] on select "Select Type of Money Owed Accounts Receivable Alimony Child Support Claims Agai…" at bounding box center [535, 89] width 99 height 13
click at [594, 91] on icon "submit" at bounding box center [593, 89] width 5 height 5
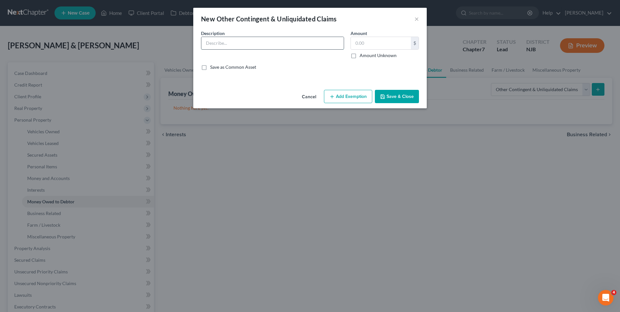
click at [223, 42] on input "text" at bounding box center [272, 43] width 142 height 12
click at [352, 40] on input "text" at bounding box center [381, 43] width 60 height 12
click at [344, 97] on button "Add Exemption" at bounding box center [348, 97] width 48 height 14
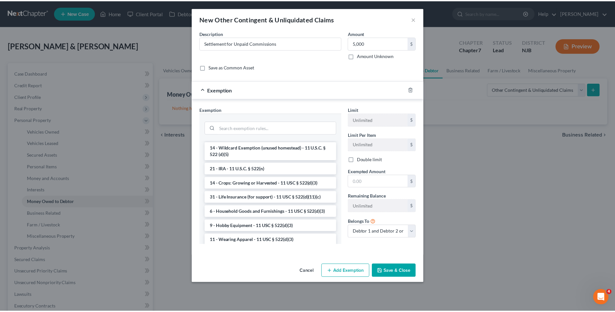
scroll to position [387, 0]
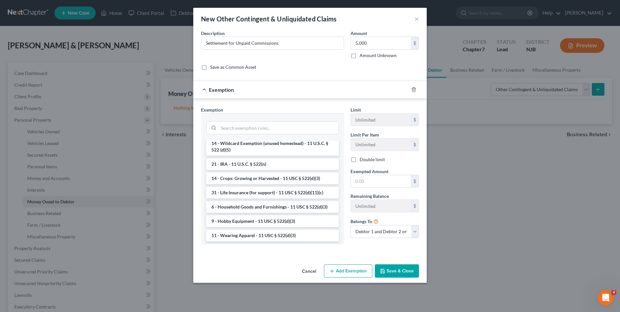
click at [283, 156] on li "14 - Wildcard Exemption (unused homestead) - 11 U.S.C. § 522 (d)(5)" at bounding box center [272, 147] width 133 height 18
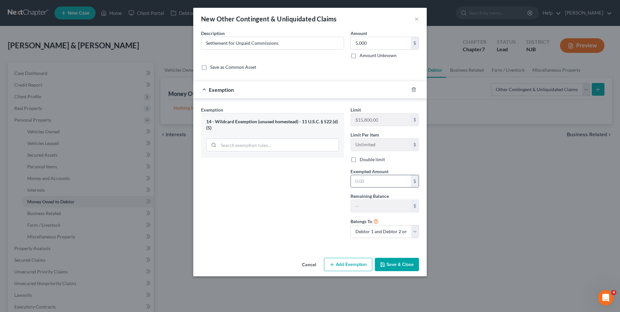
click at [353, 180] on input "text" at bounding box center [381, 181] width 60 height 12
click at [406, 264] on button "Save & Close" at bounding box center [397, 265] width 44 height 14
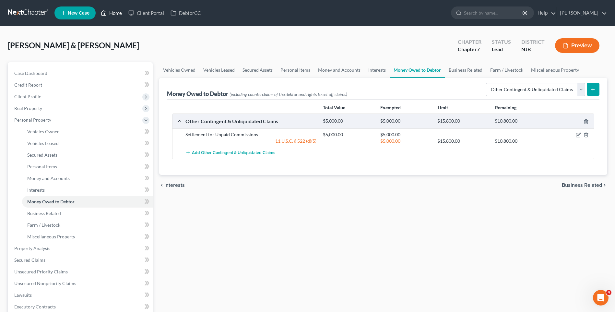
click at [116, 10] on link "Home" at bounding box center [112, 13] width 28 height 12
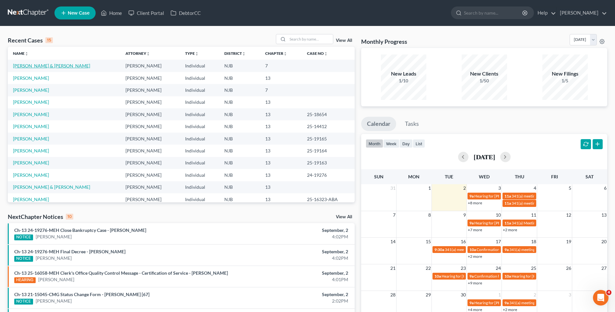
click at [73, 66] on link "[PERSON_NAME] & [PERSON_NAME]" at bounding box center [51, 66] width 77 height 6
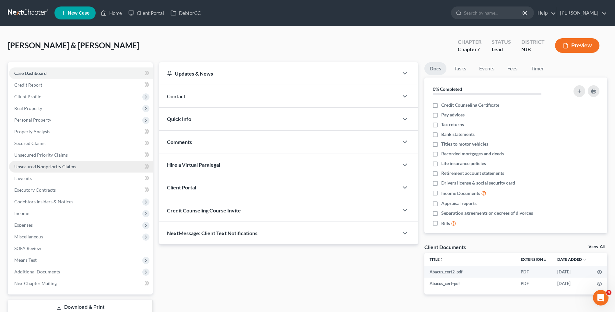
click at [64, 165] on span "Unsecured Nonpriority Claims" at bounding box center [45, 167] width 62 height 6
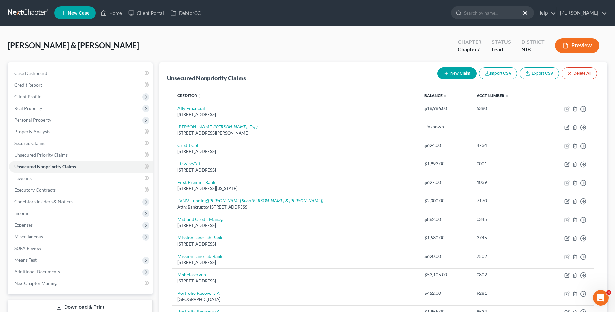
click at [461, 71] on button "New Claim" at bounding box center [457, 73] width 39 height 12
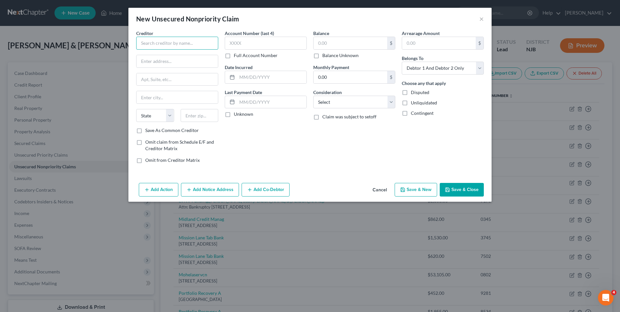
click at [160, 45] on input "text" at bounding box center [177, 43] width 82 height 13
click at [152, 57] on div "AT&T" at bounding box center [178, 54] width 75 height 6
click at [323, 43] on input "text" at bounding box center [351, 43] width 74 height 12
click at [325, 153] on div "Balance 2,800.00 $ Balance Unknown Balance Undetermined 2,800.00 $ Balance Unkn…" at bounding box center [354, 99] width 89 height 139
click at [463, 190] on button "Save & Close" at bounding box center [462, 190] width 44 height 14
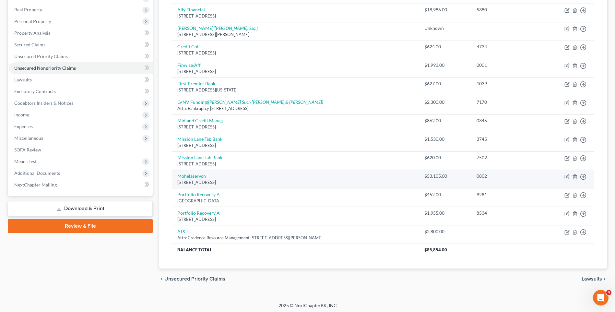
scroll to position [101, 0]
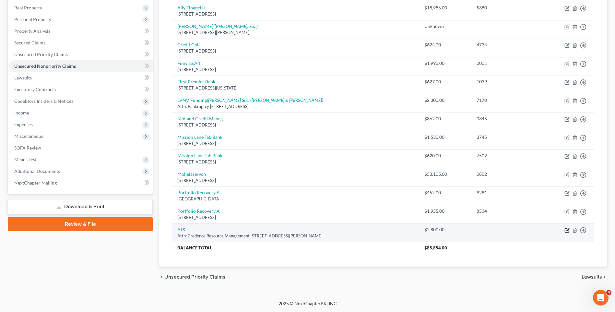
click at [568, 229] on icon "button" at bounding box center [567, 229] width 3 height 3
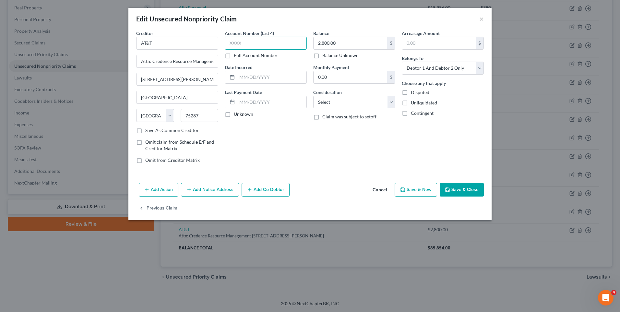
click at [237, 43] on input "text" at bounding box center [266, 43] width 82 height 13
click at [345, 150] on div "Balance 2,800.00 $ Balance Unknown Balance Undetermined 2,800.00 $ Balance Unkn…" at bounding box center [354, 99] width 89 height 139
click at [350, 150] on div "Balance 2,800.00 $ Balance Unknown Balance Undetermined 2,800.00 $ Balance Unkn…" at bounding box center [354, 99] width 89 height 139
click at [464, 188] on button "Save & Close" at bounding box center [462, 190] width 44 height 14
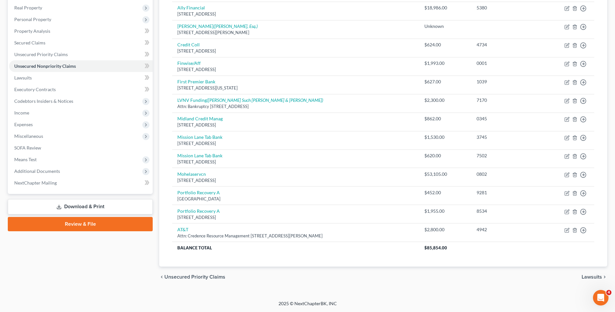
click at [169, 113] on div "Creditor expand_more expand_less unfold_more Balance expand_more expand_less un…" at bounding box center [383, 125] width 433 height 284
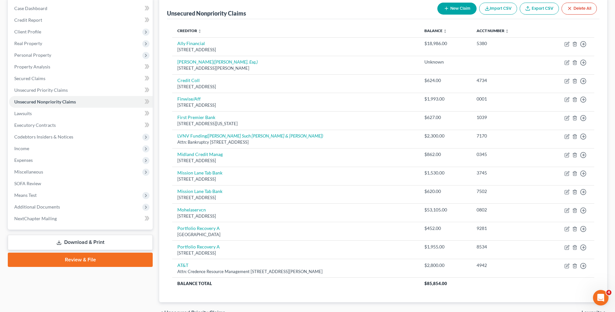
scroll to position [0, 0]
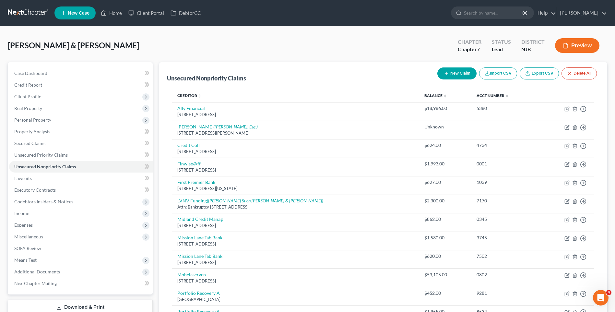
click at [299, 43] on div "[PERSON_NAME] & [PERSON_NAME] Upgraded Chapter Chapter 7 Status [GEOGRAPHIC_DAT…" at bounding box center [308, 48] width 600 height 28
click at [309, 43] on div "[PERSON_NAME] & [PERSON_NAME] Upgraded Chapter Chapter 7 Status [GEOGRAPHIC_DAT…" at bounding box center [308, 48] width 600 height 28
click at [272, 40] on div "[PERSON_NAME] & [PERSON_NAME] Upgraded Chapter Chapter 7 Status [GEOGRAPHIC_DAT…" at bounding box center [308, 48] width 600 height 28
click at [199, 50] on div "[PERSON_NAME] & [PERSON_NAME] Upgraded Chapter Chapter 7 Status [GEOGRAPHIC_DAT…" at bounding box center [308, 48] width 600 height 28
click at [117, 13] on link "Home" at bounding box center [112, 13] width 28 height 12
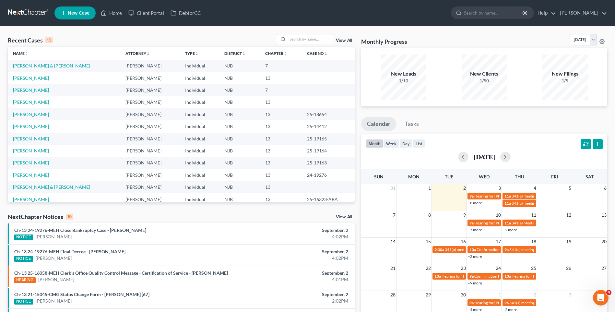
click at [252, 35] on div "Recent Cases 15 View All" at bounding box center [181, 40] width 347 height 13
click at [189, 36] on div "Recent Cases 15 View All" at bounding box center [181, 40] width 347 height 13
